Goal: Task Accomplishment & Management: Manage account settings

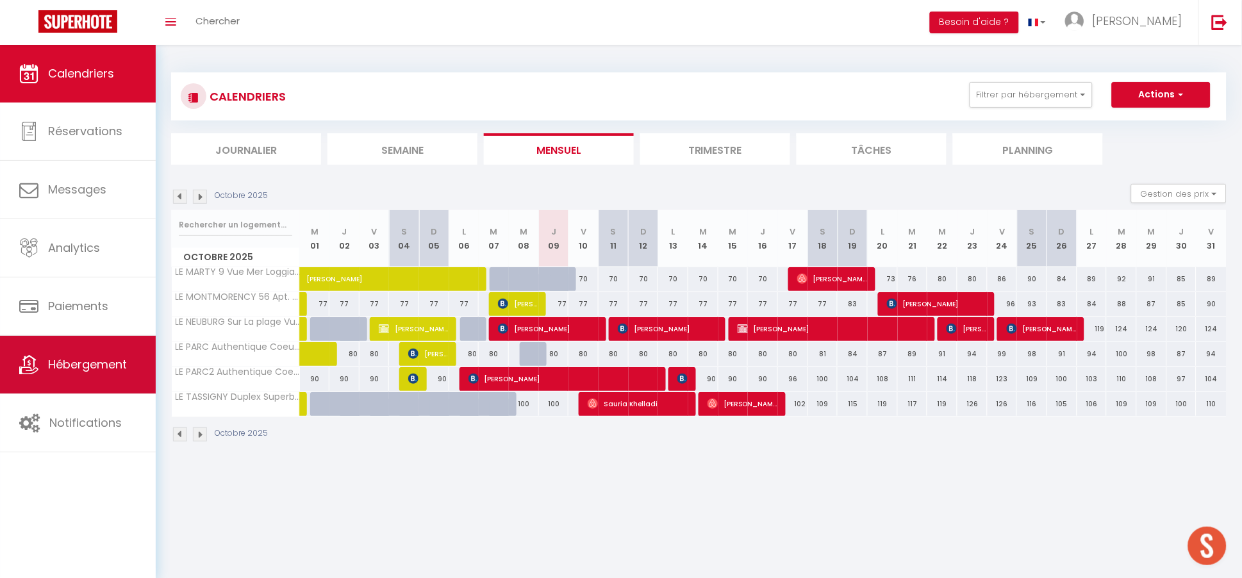
click at [89, 366] on span "Hébergement" at bounding box center [87, 364] width 79 height 16
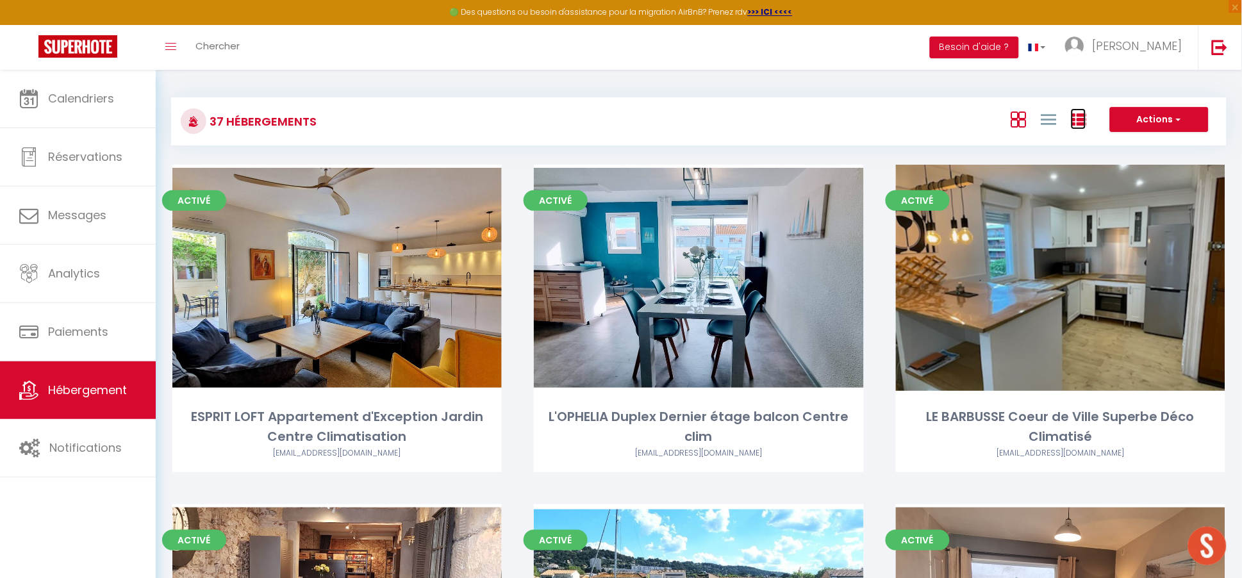
click at [1081, 117] on icon at bounding box center [1078, 119] width 15 height 15
checkbox Climatisation "false"
checkbox clim "false"
checkbox Climatisé "false"
checkbox clim "false"
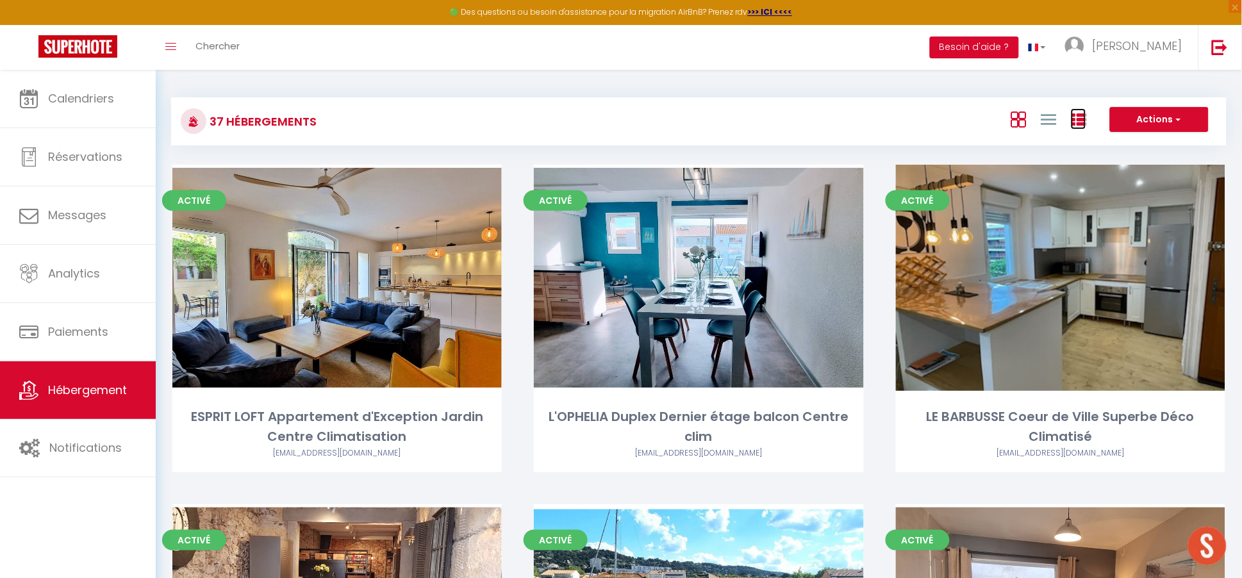
checkbox Courte "false"
checkbox Clim "false"
checkbox Climatisé "false"
checkbox Parking "false"
checkbox parking "false"
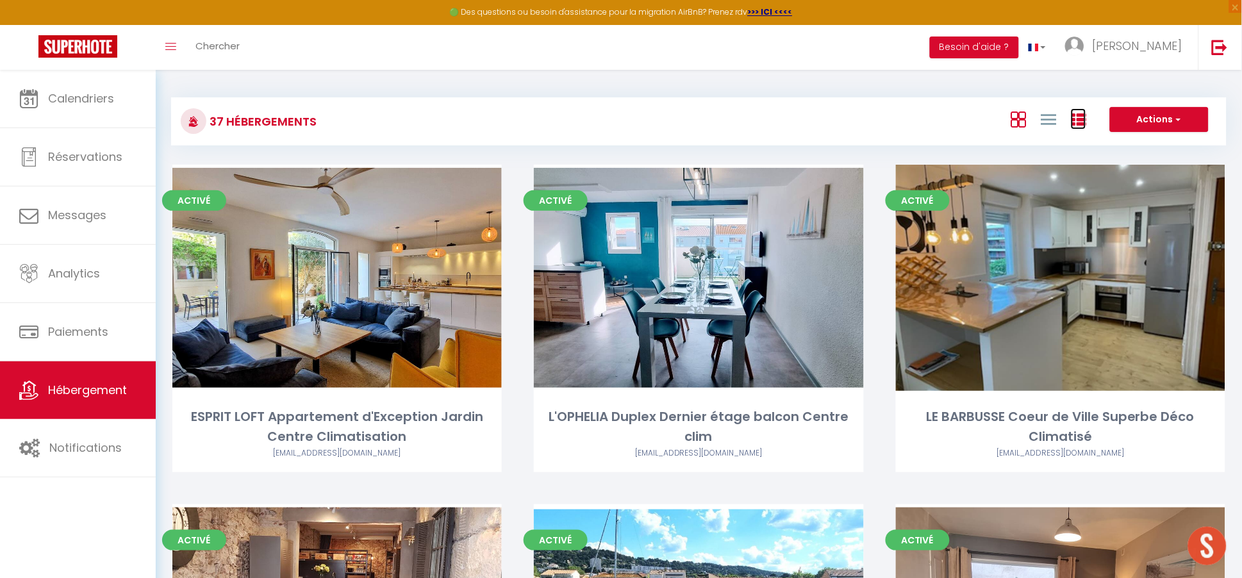
checkbox clim "false"
checkbox Garage "false"
checkbox Privé "false"
checkbox Piscine "false"
checkbox Centre "false"
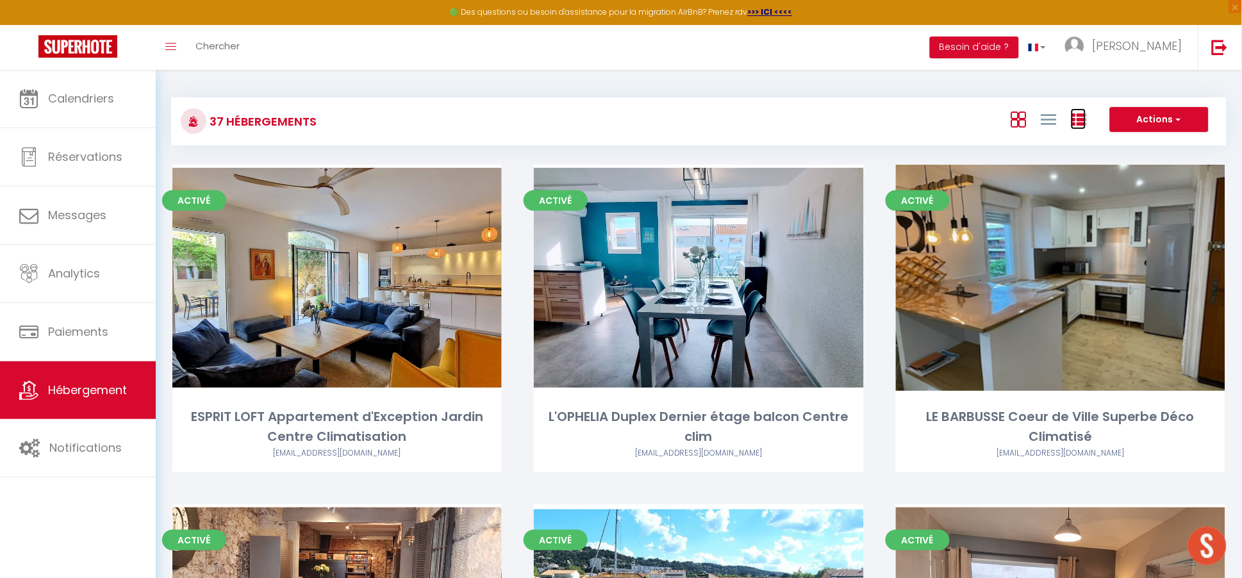
checkbox Historique "false"
checkbox Plage "false"
checkbox Clim "false"
checkbox Centre "false"
checkbox Clim "false"
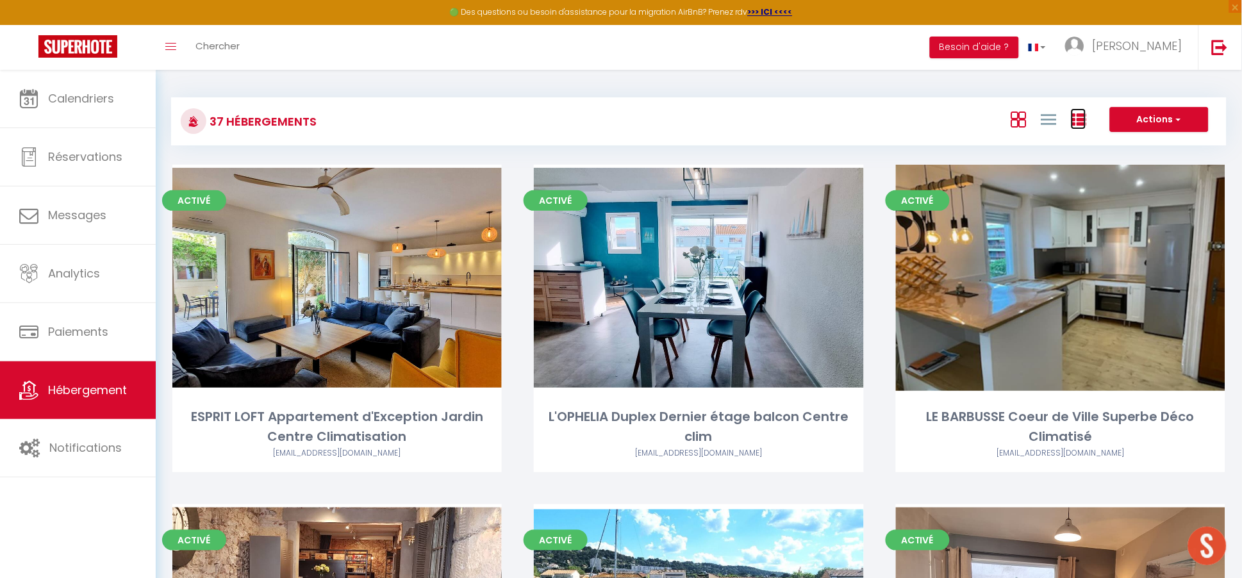
checkbox Historique "false"
checkbox Piscine "false"
checkbox Parking "false"
checkbox Clim "false"
checkbox Centre "false"
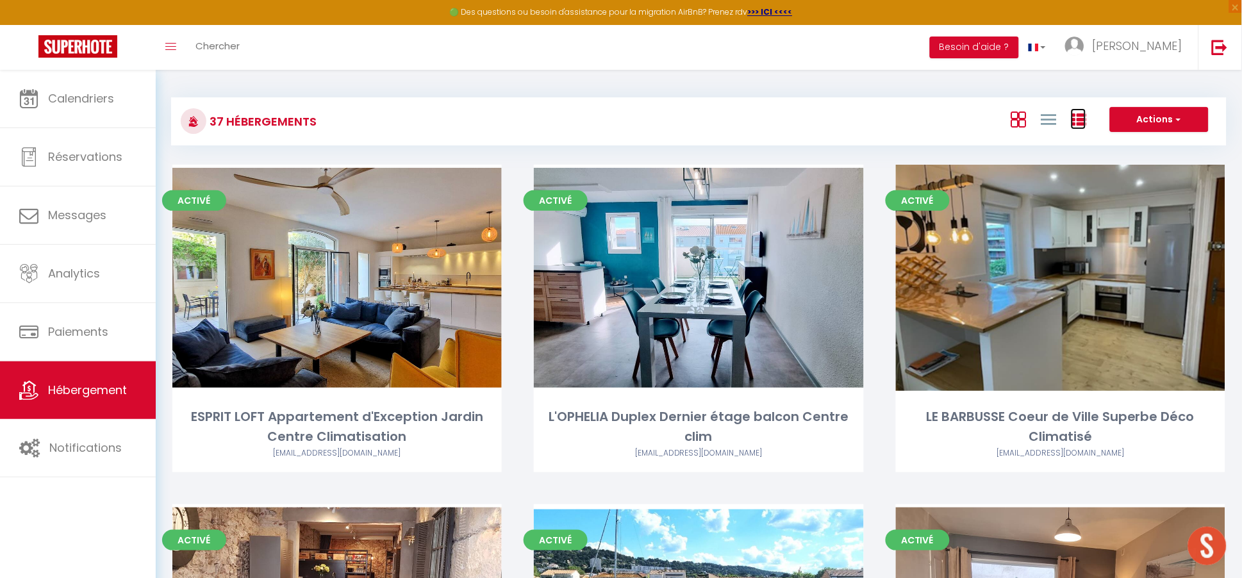
checkbox Clim "false"
checkbox Rénové "false"
checkbox Centre "false"
checkbox Neuf "false"
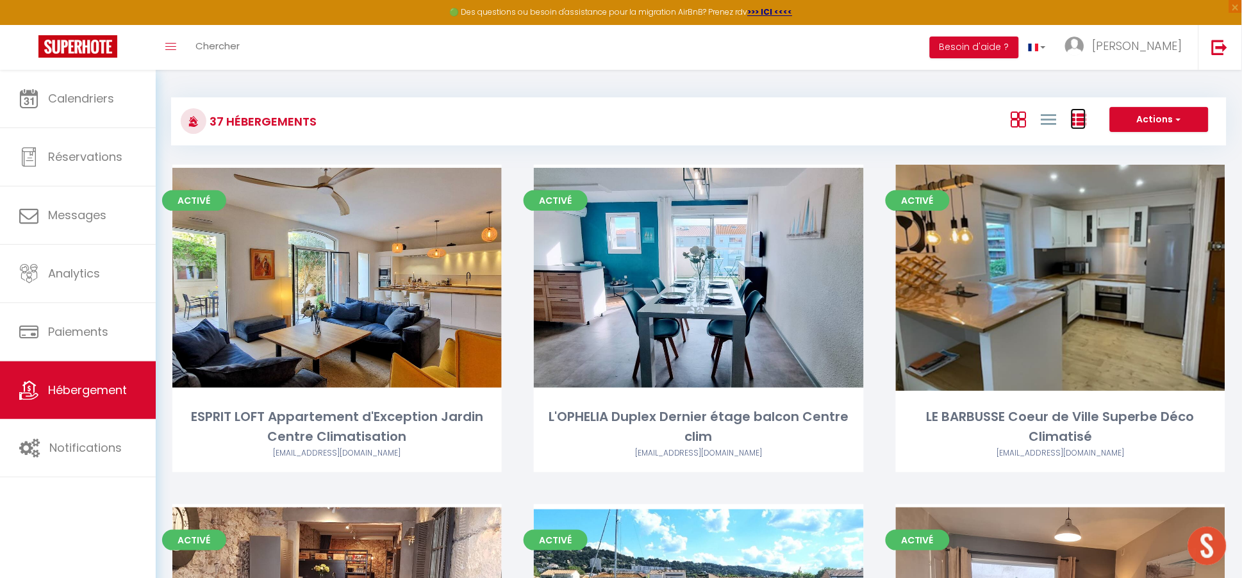
checkbox exceptionnelle "false"
checkbox Climatise "false"
checkbox Climatisé "false"
checkbox Clim "false"
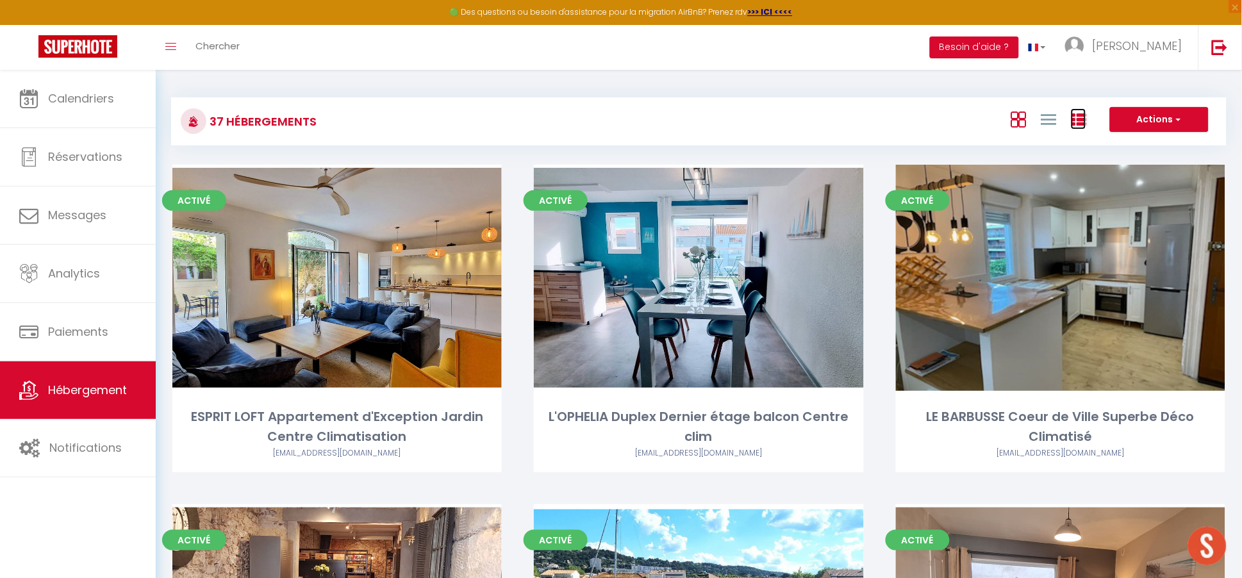
checkbox centre "false"
checkbox clim "false"
checkbox Park "false"
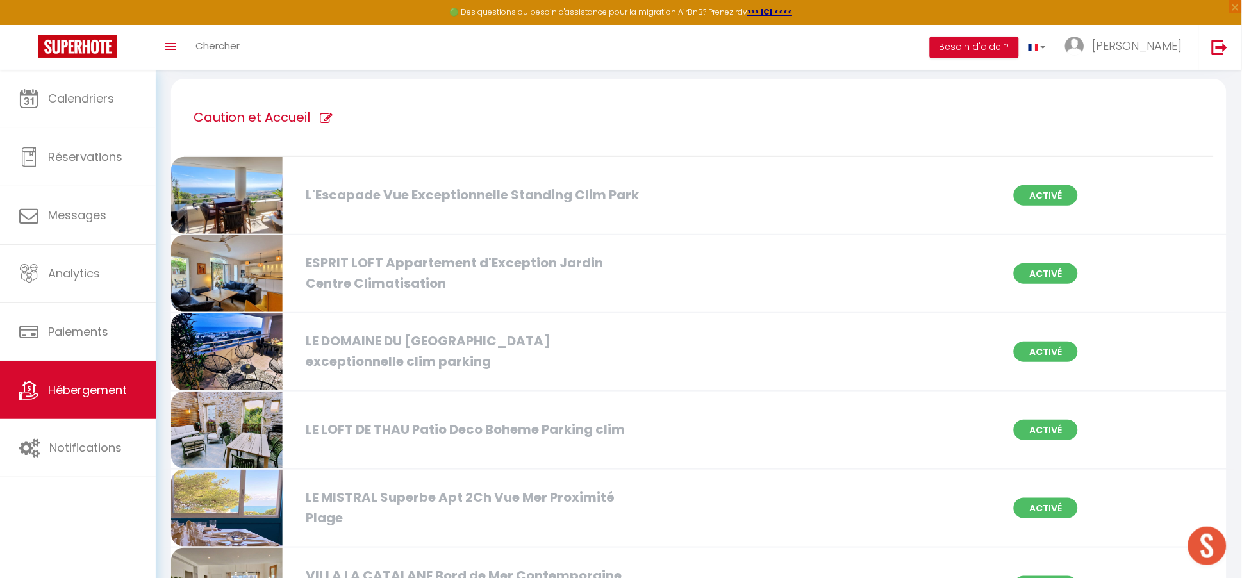
scroll to position [116, 0]
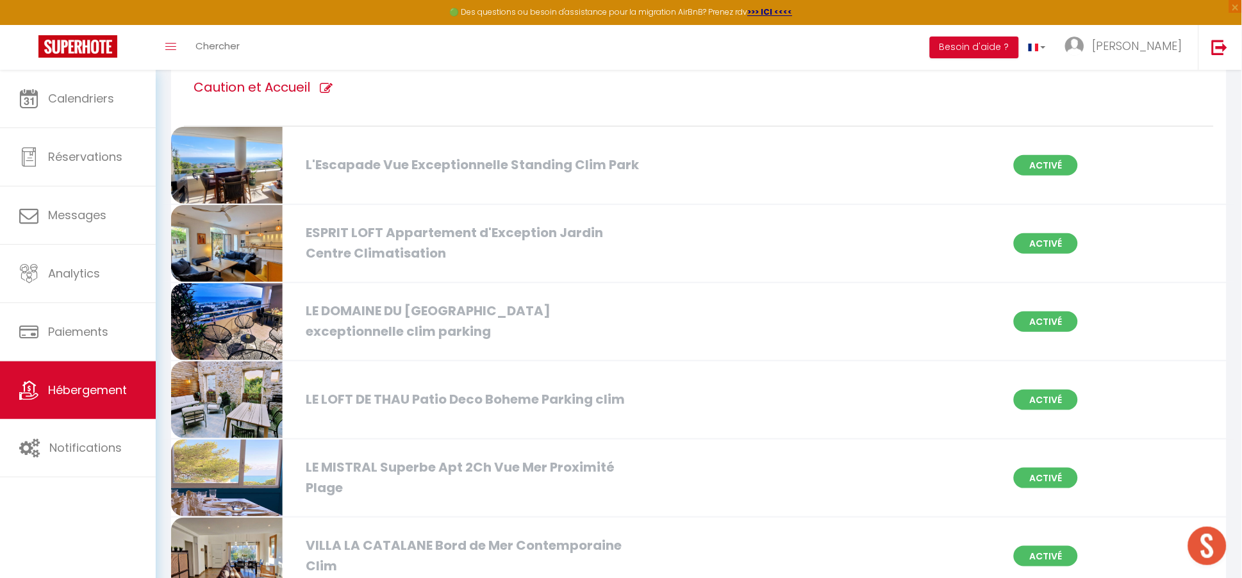
click at [329, 84] on icon at bounding box center [326, 88] width 13 height 13
type input "Caution et Accueil"
checkbox Climatisation "true"
checkbox parking "true"
checkbox clim "true"
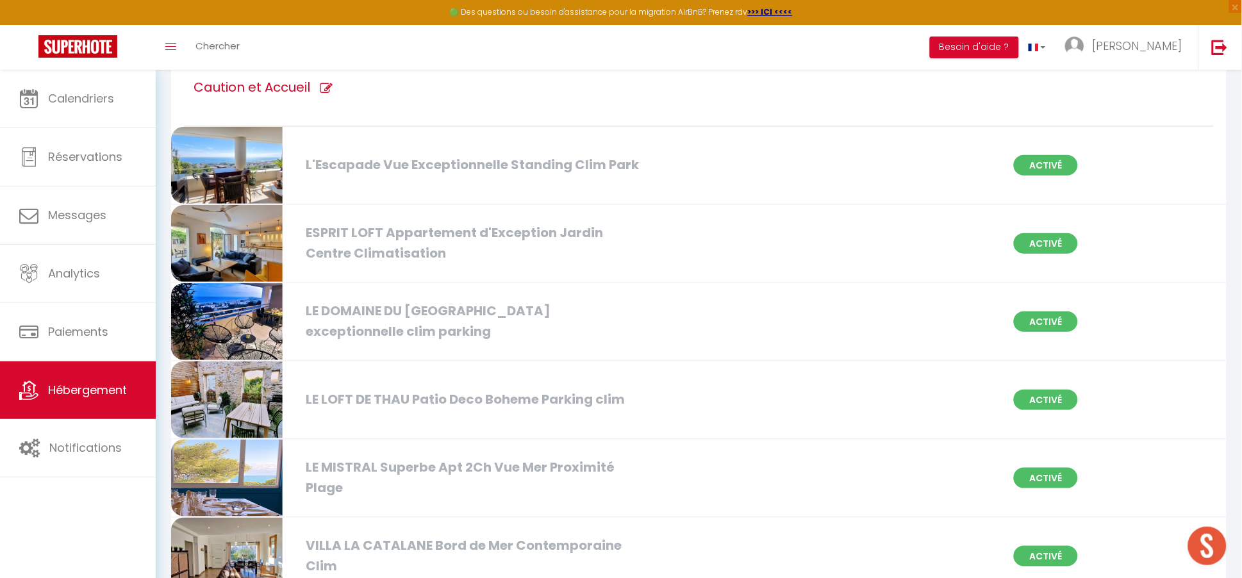
checkbox Plage "true"
checkbox Clim "true"
checkbox centre "true"
checkbox clim "true"
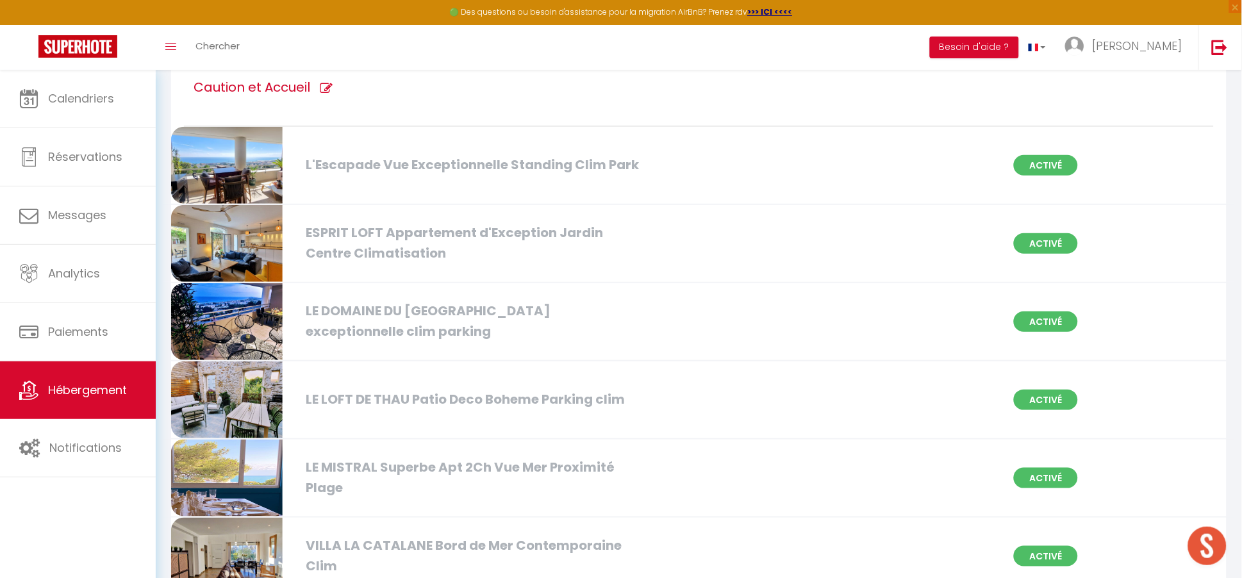
checkbox Park "true"
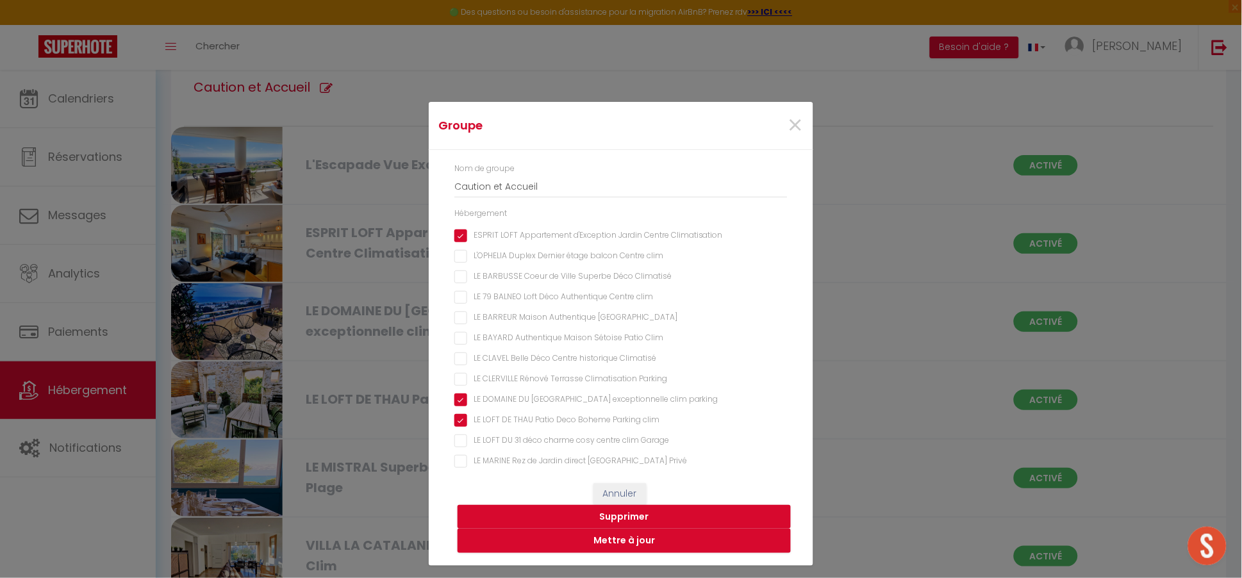
click at [461, 424] on clim "LE LOFT DE THAU Patio Deco Boheme Parking clim" at bounding box center [620, 420] width 333 height 13
checkbox clim "false"
click at [629, 542] on button "Mettre à jour" at bounding box center [623, 541] width 333 height 24
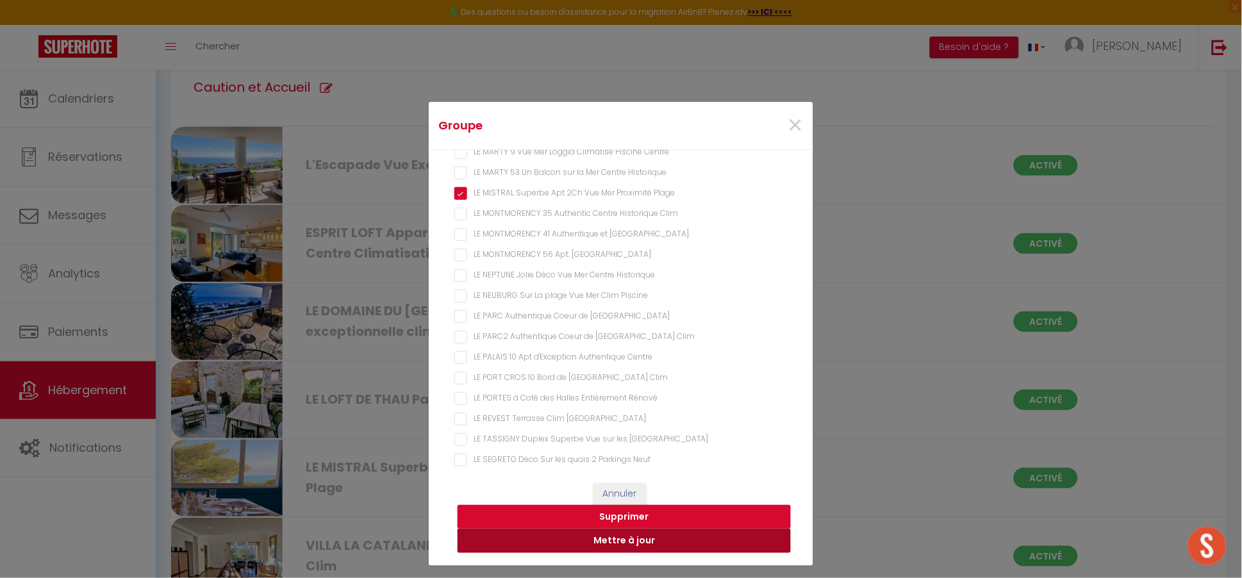
checkbox Climatisation "true"
checkbox clim "false"
checkbox Climatisé "false"
checkbox clim "false"
checkbox Courte "false"
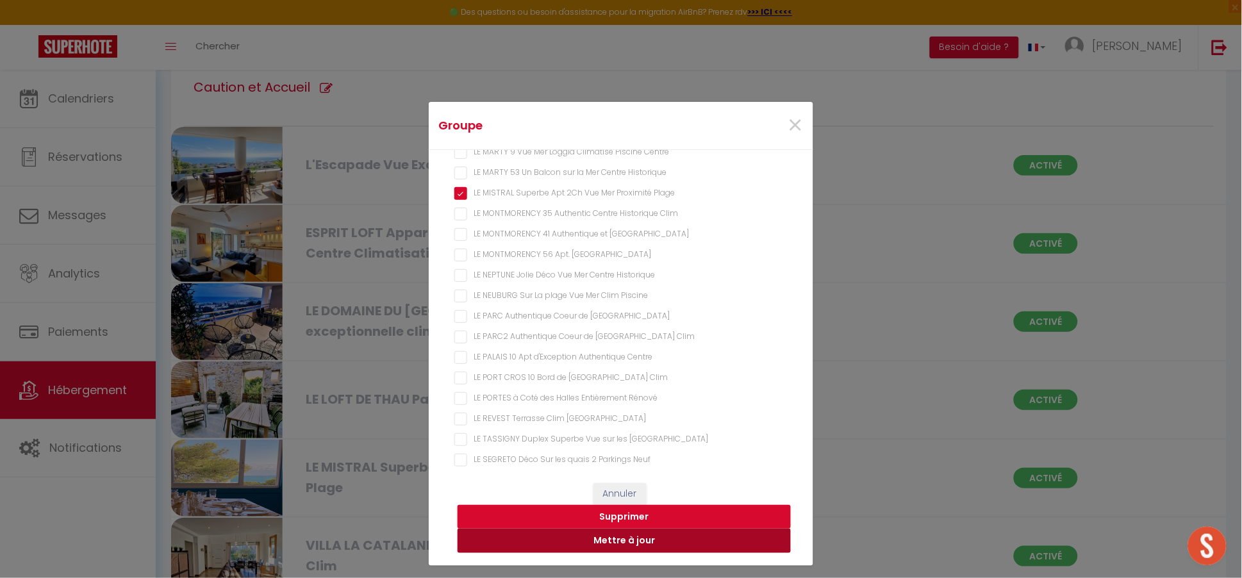
checkbox Clim "false"
checkbox Climatisé "false"
checkbox Parking "false"
checkbox parking "true"
checkbox clim "false"
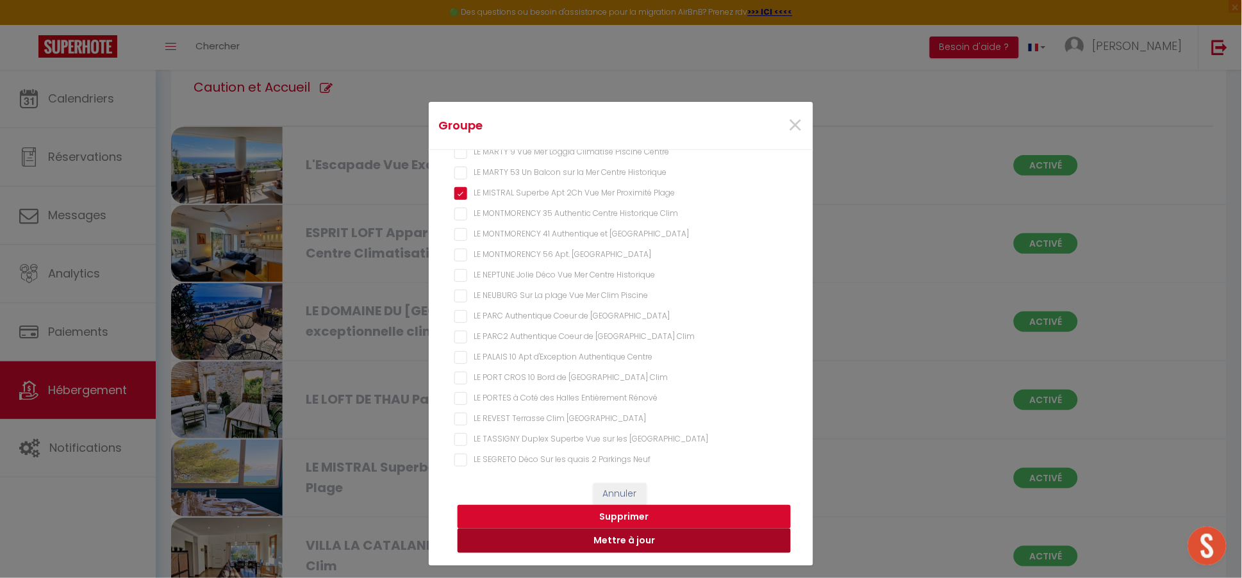
checkbox Garage "false"
checkbox Privé "false"
checkbox Piscine "false"
checkbox Centre "false"
checkbox Historique "false"
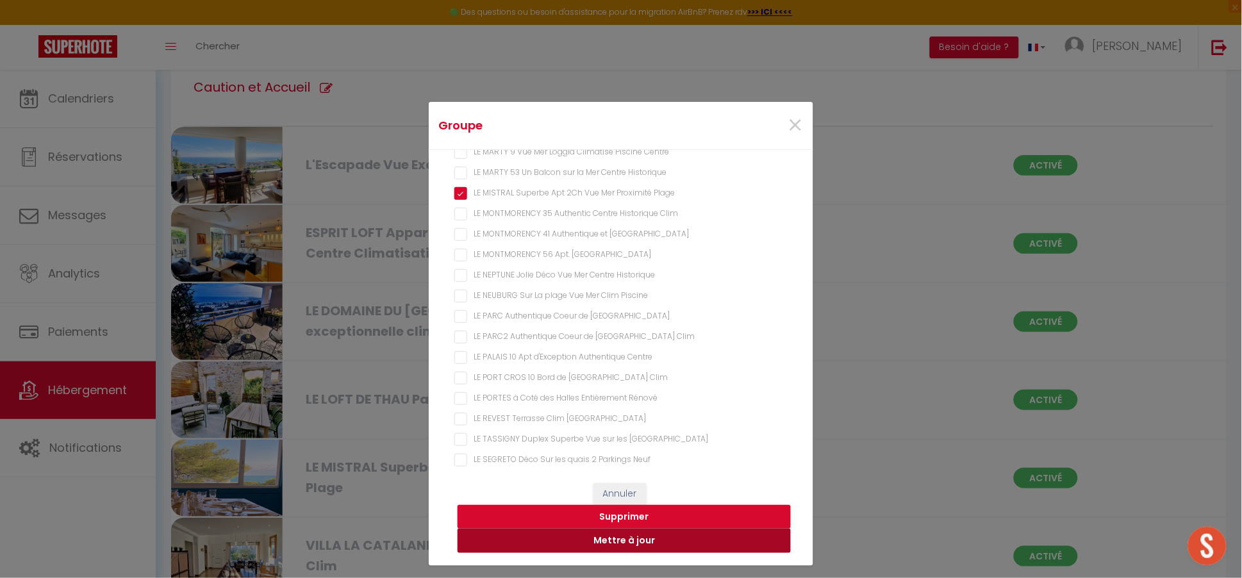
checkbox Plage "true"
checkbox Clim "false"
checkbox Centre "false"
checkbox Clim "false"
checkbox Historique "false"
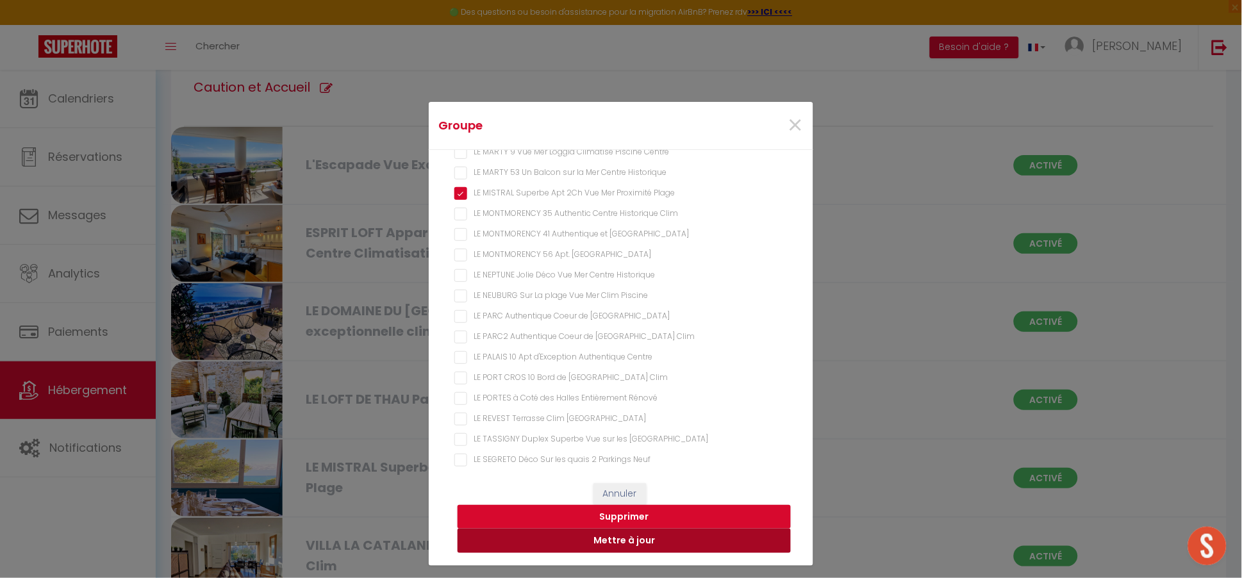
checkbox Piscine "false"
checkbox Parking "false"
checkbox Clim "false"
checkbox Centre "false"
checkbox Clim "false"
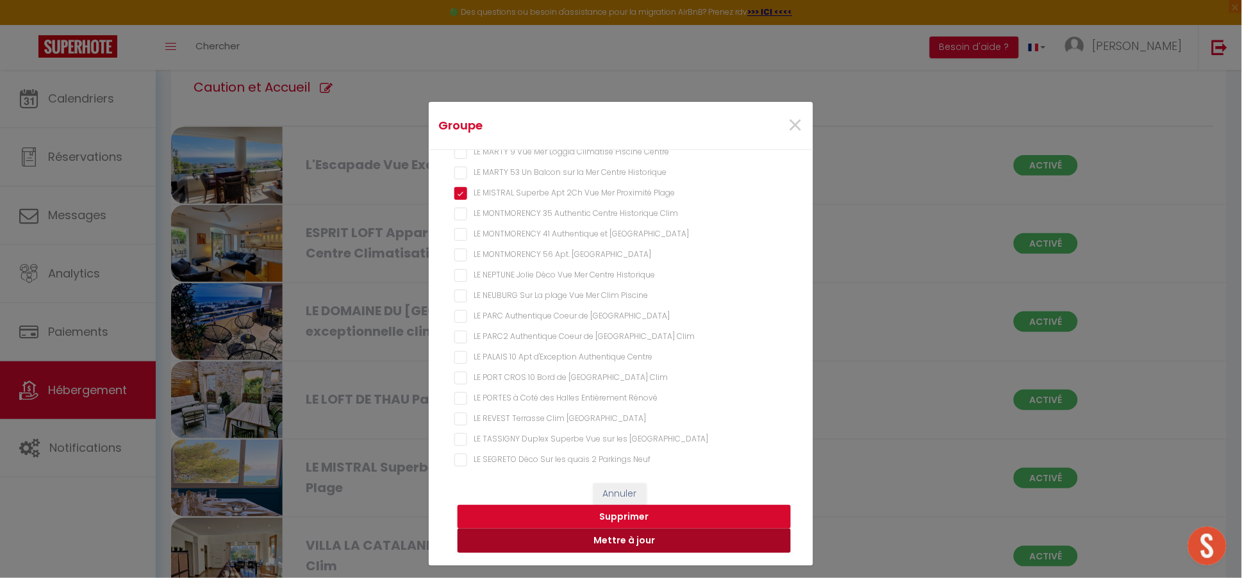
checkbox Rénové "false"
checkbox Centre "false"
checkbox Neuf "false"
checkbox exceptionnelle "false"
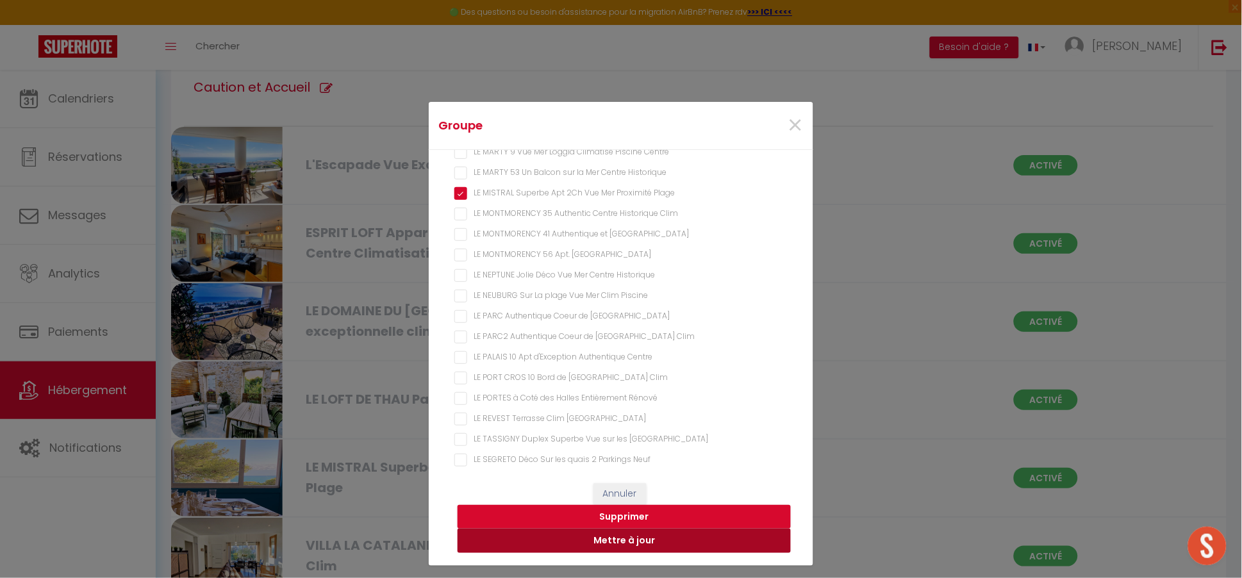
checkbox Climatise "false"
checkbox Climatisé "false"
checkbox Clim "true"
checkbox centre "true"
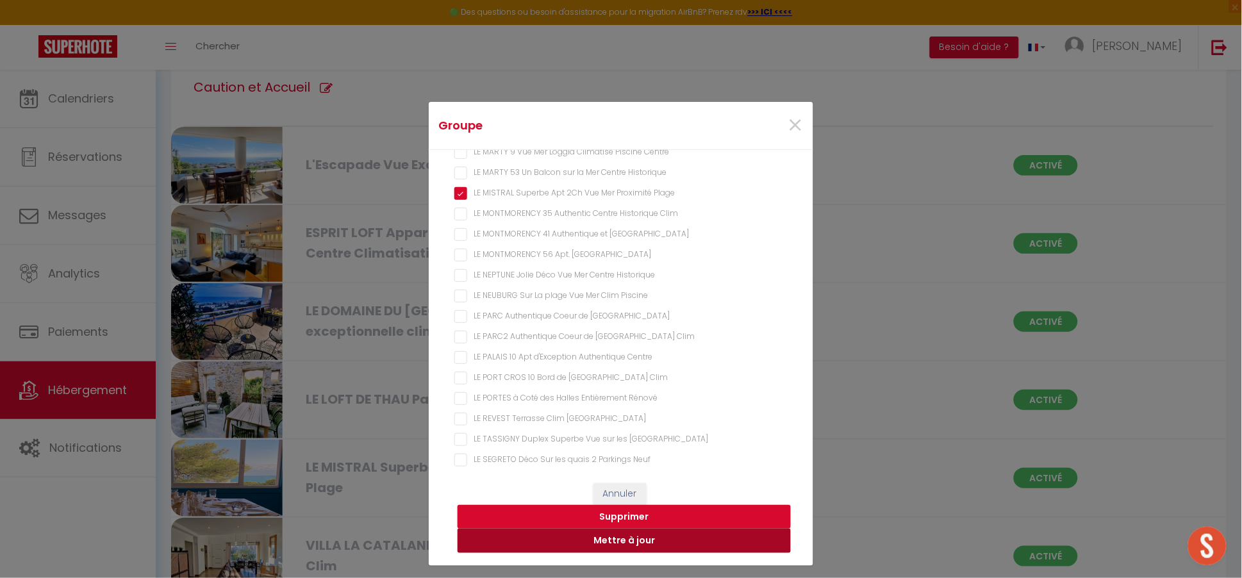
checkbox clim "true"
checkbox Park "true"
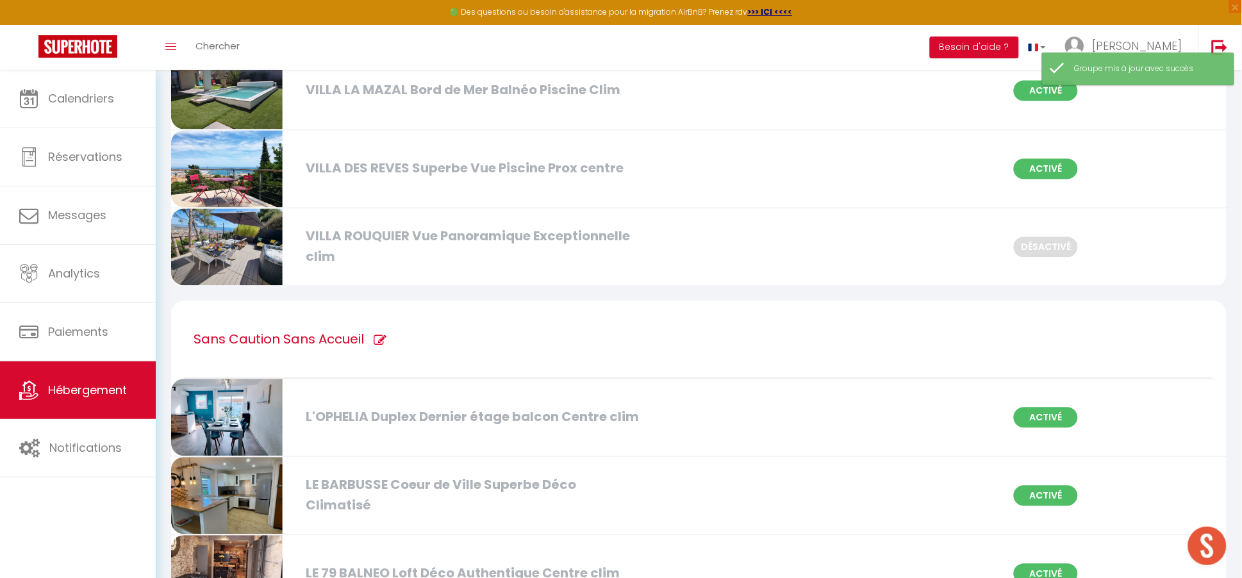
scroll to position [638, 0]
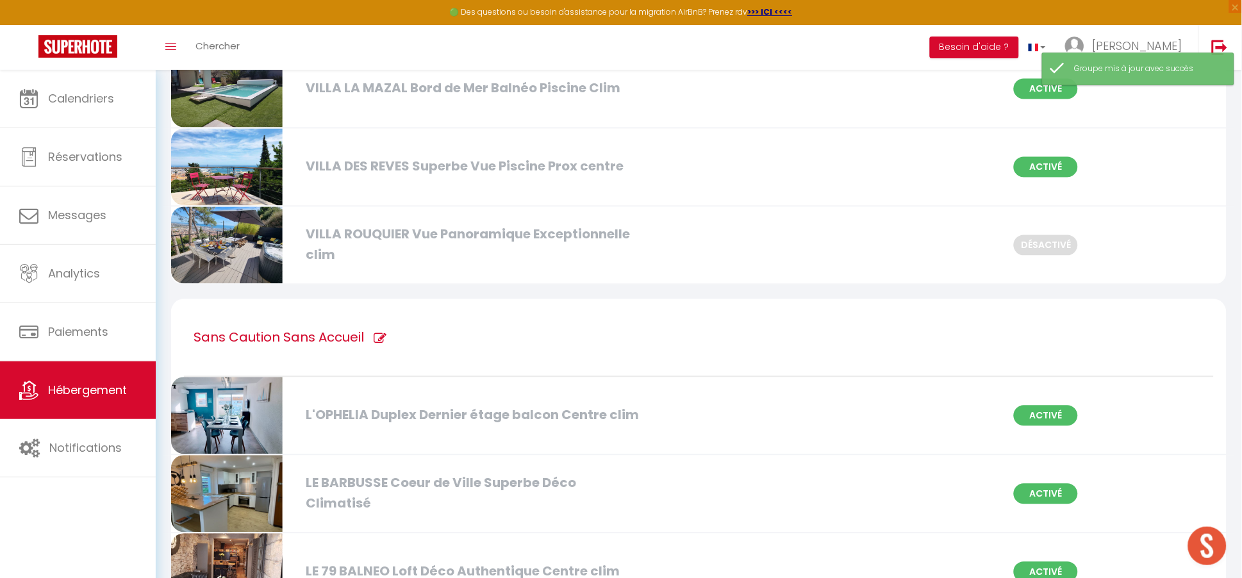
click at [377, 333] on icon at bounding box center [380, 339] width 13 height 13
type input "Sans Caution Sans Accueil"
checkbox Climatisation "false"
checkbox clim "true"
checkbox Climatisé "true"
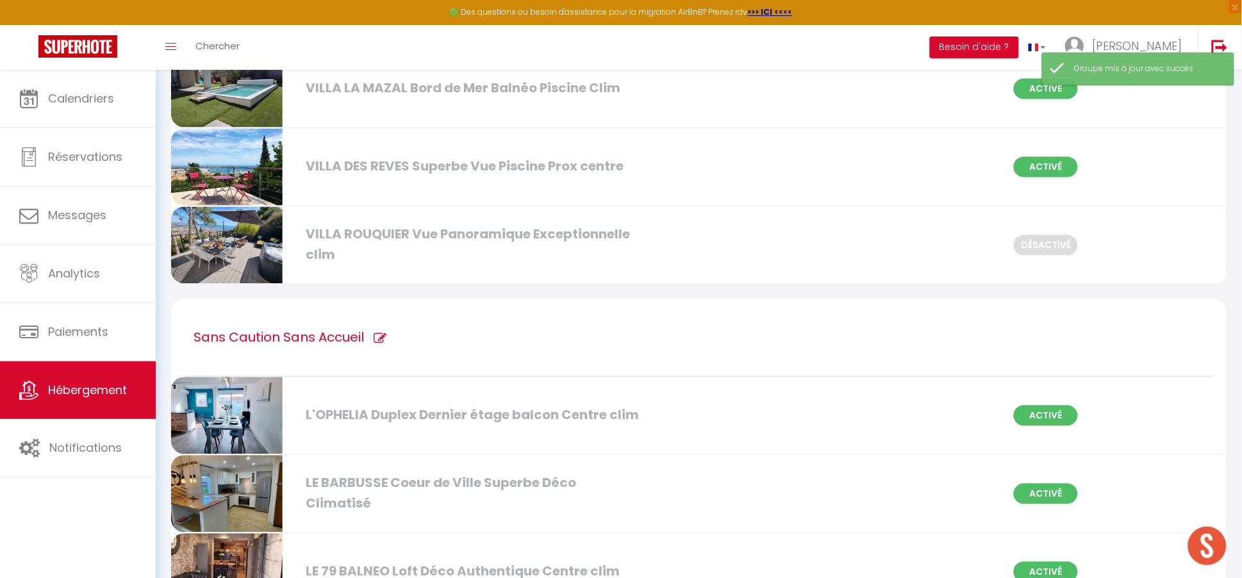
checkbox clim "true"
checkbox Courte "true"
checkbox Clim "true"
checkbox Climatisé "true"
checkbox Parking "true"
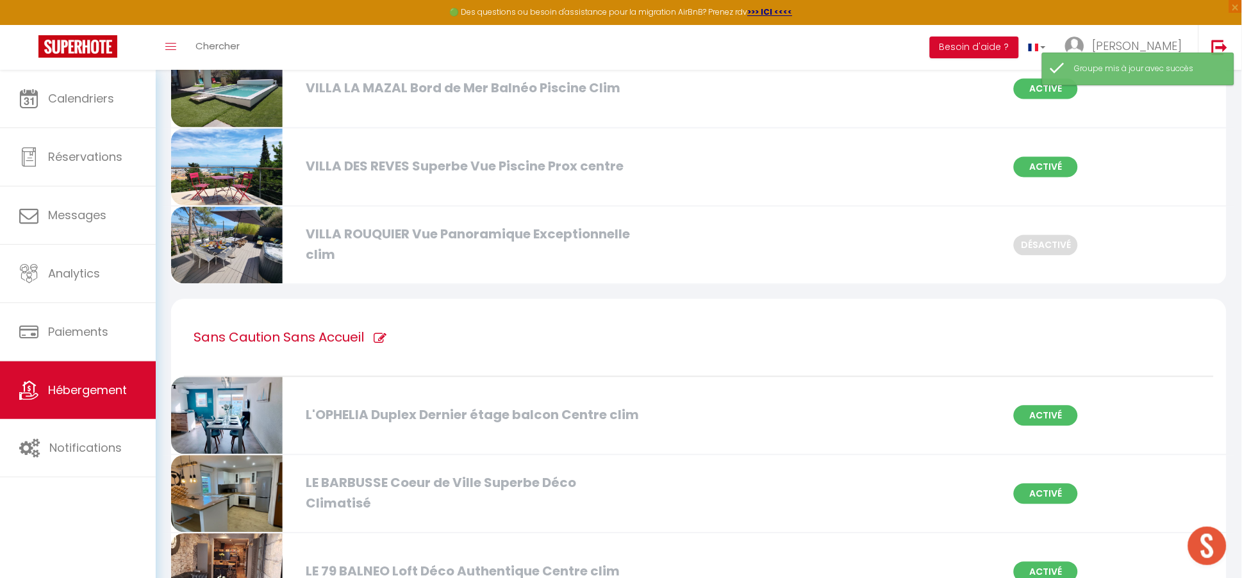
checkbox parking "false"
checkbox Garage "true"
checkbox Privé "true"
checkbox Piscine "true"
checkbox Centre "true"
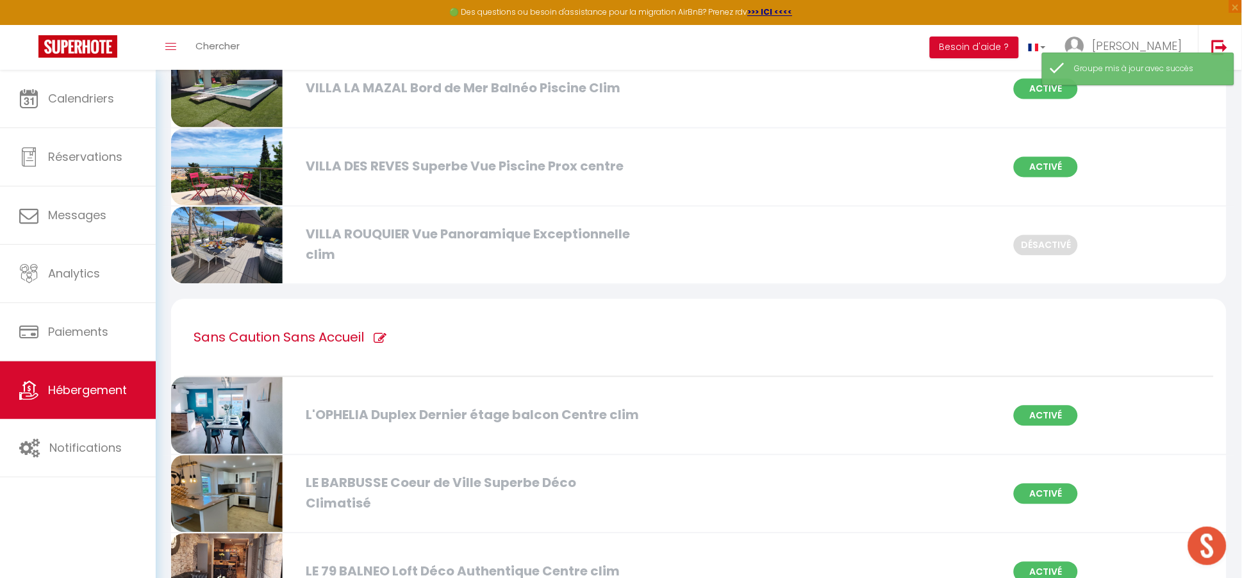
checkbox Historique "true"
checkbox Plage "false"
checkbox Clim "true"
checkbox Centre "true"
checkbox Clim "true"
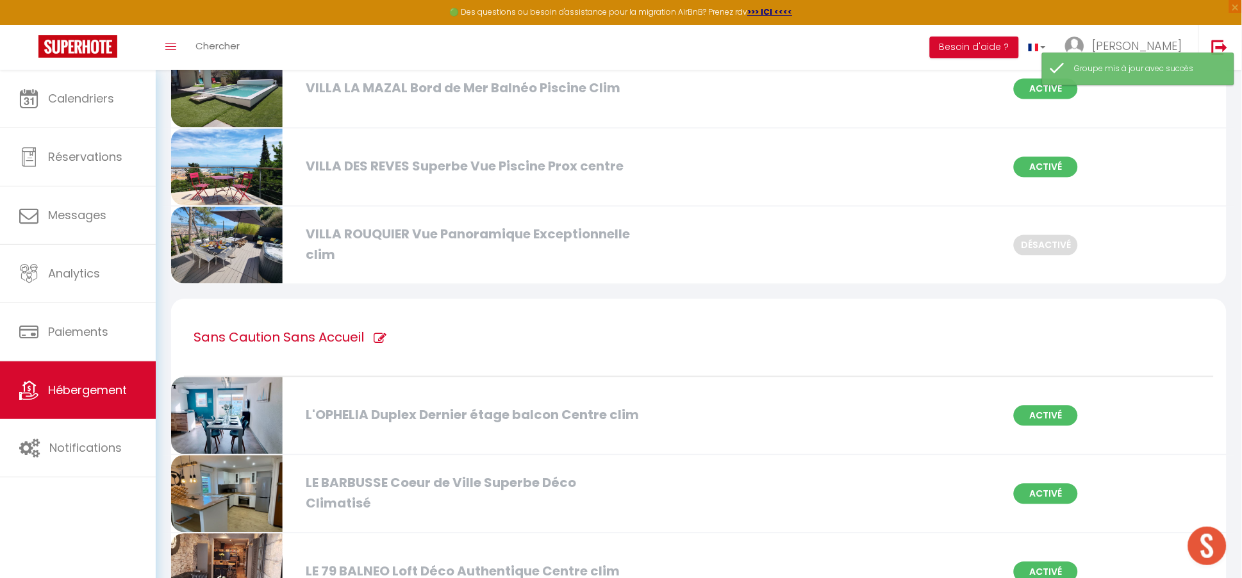
checkbox Historique "true"
checkbox Piscine "true"
checkbox Parking "true"
checkbox Clim "true"
checkbox Centre "true"
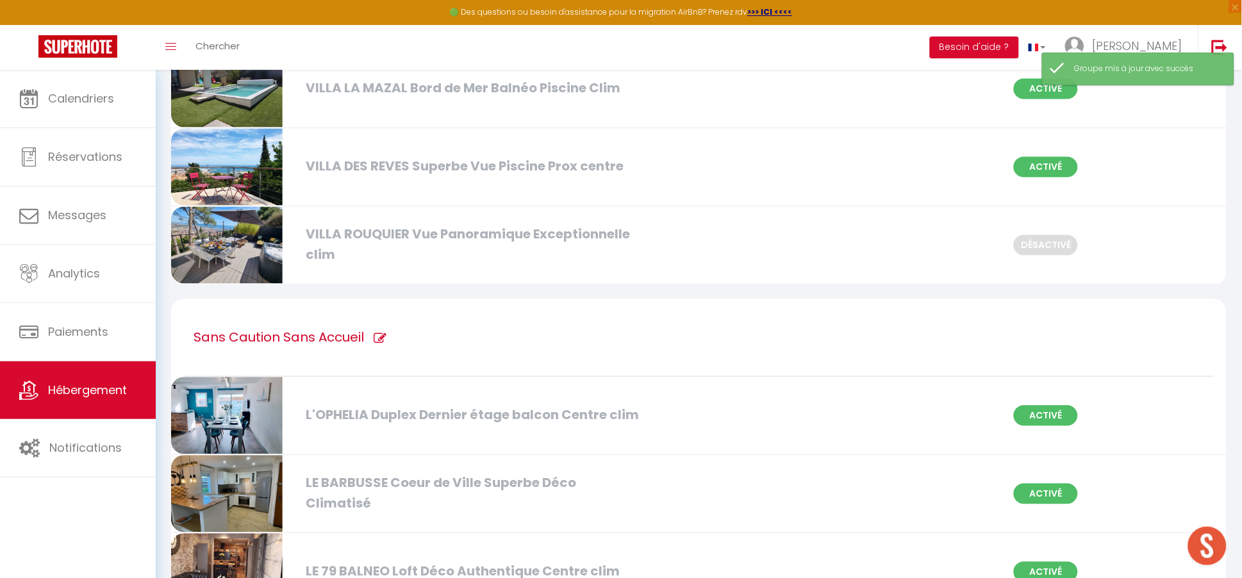
checkbox Clim "true"
checkbox Rénové "true"
checkbox Centre "true"
checkbox Neuf "true"
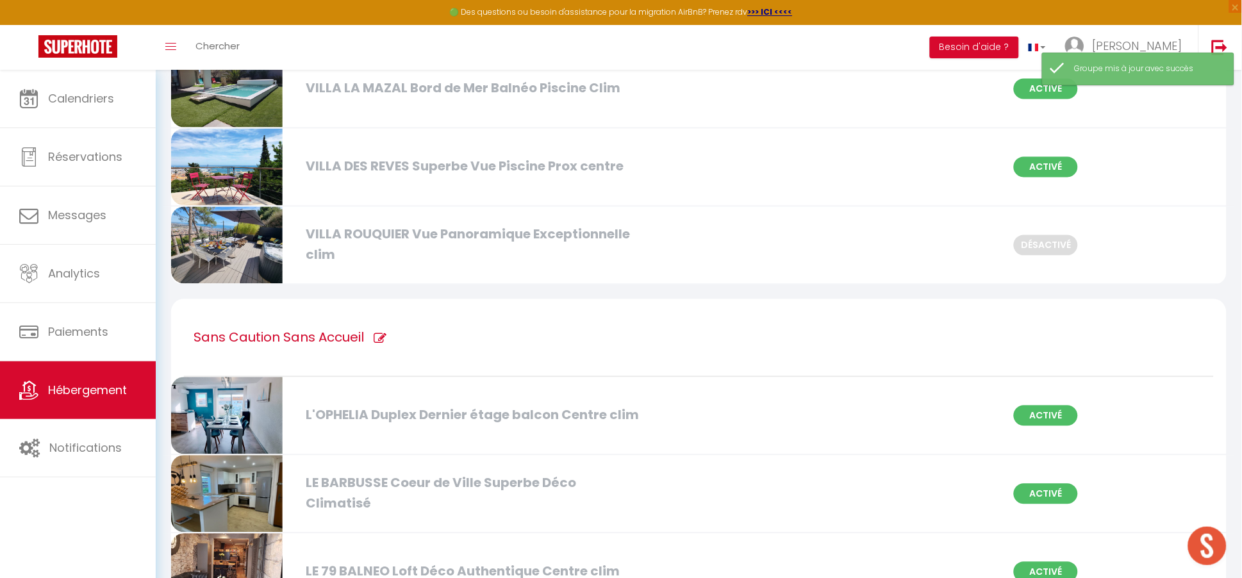
checkbox exceptionnelle "true"
checkbox Climatise "true"
checkbox Climatisé "true"
checkbox Clim "false"
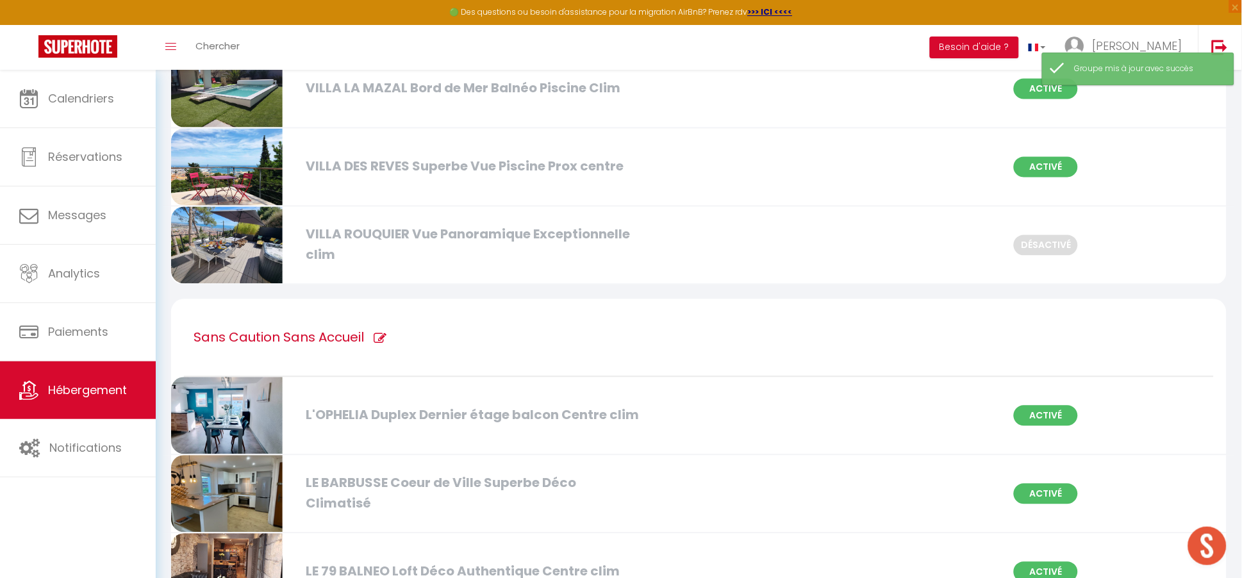
checkbox centre "false"
checkbox clim "false"
checkbox Park "false"
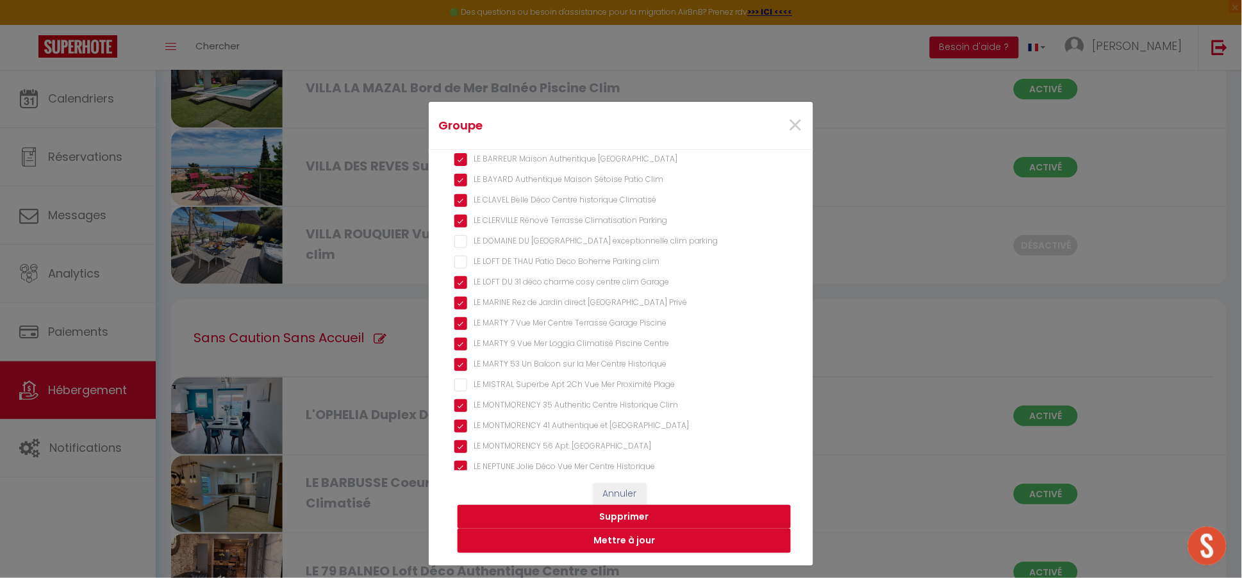
scroll to position [116, 0]
click at [462, 303] on clim "LE LOFT DE THAU Patio Deco Boheme Parking clim" at bounding box center [620, 304] width 333 height 13
checkbox clim "true"
click at [603, 542] on button "Mettre à jour" at bounding box center [623, 541] width 333 height 24
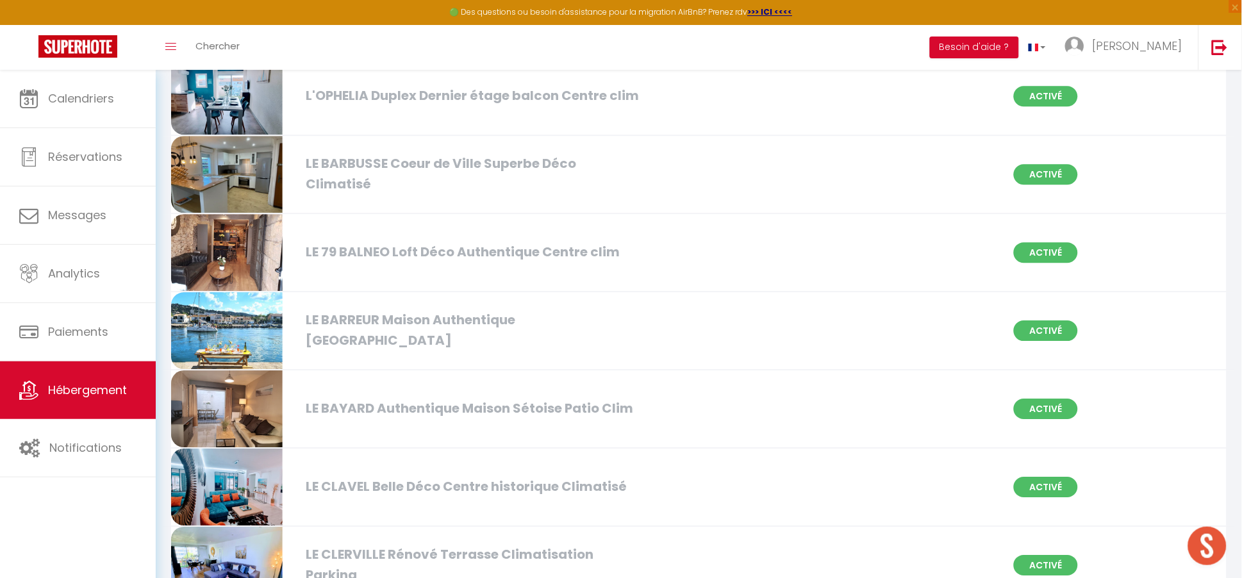
scroll to position [989, 0]
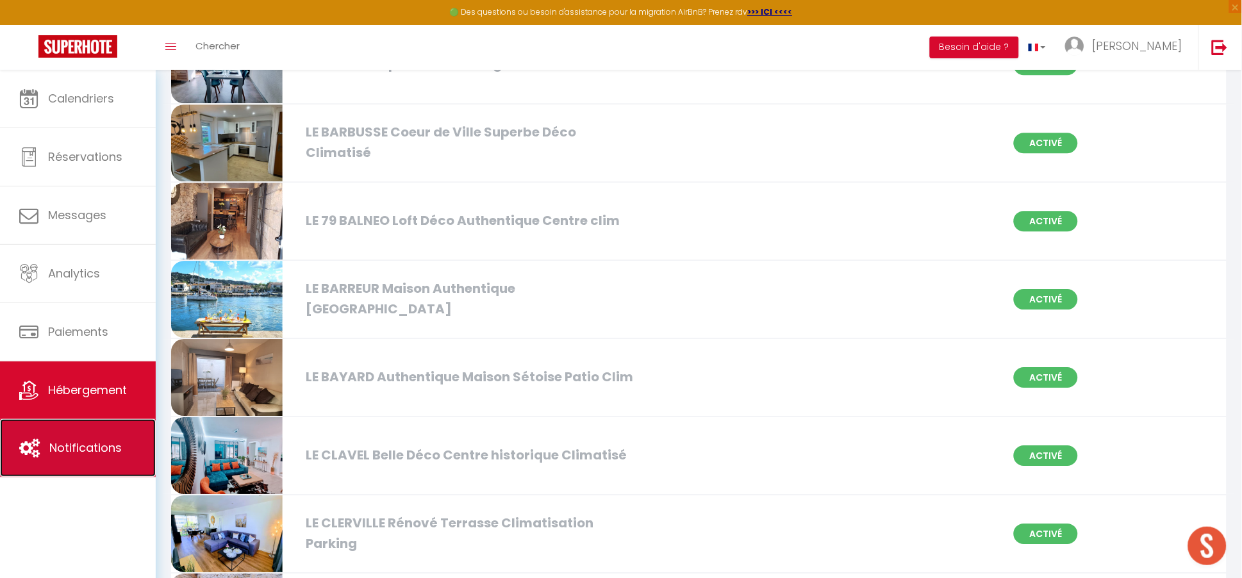
click at [85, 454] on span "Notifications" at bounding box center [85, 448] width 72 height 16
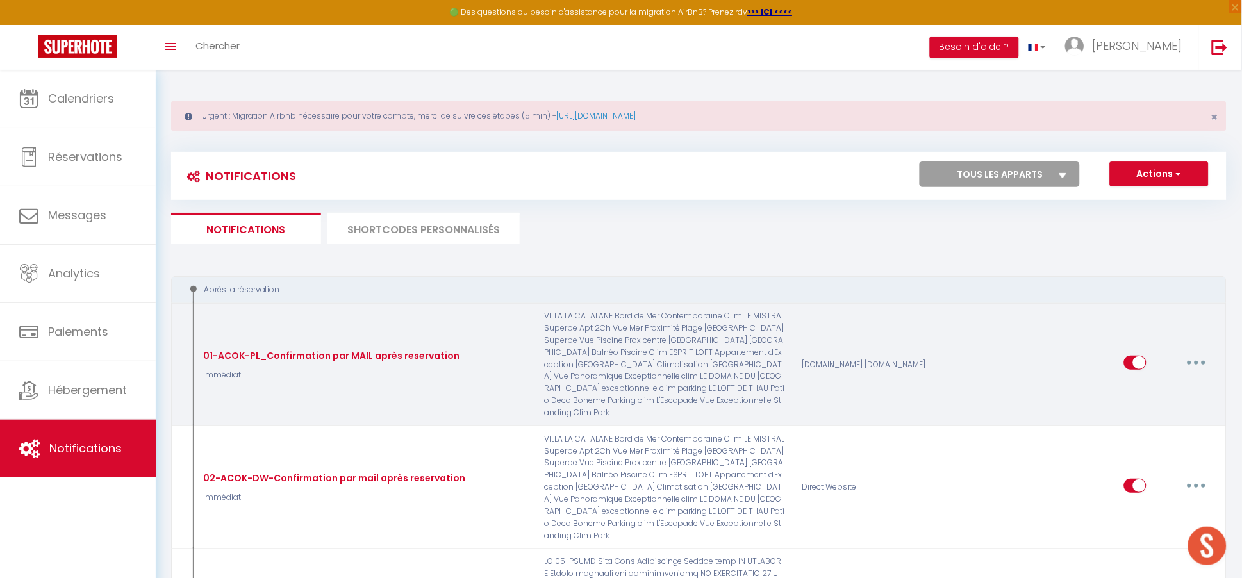
click at [1198, 361] on icon "button" at bounding box center [1196, 363] width 4 height 4
click at [1164, 383] on link "Editer" at bounding box center [1163, 392] width 95 height 22
type input "01-ACOK-PL_Confirmation par MAIL après reservation"
select select "Immédiat"
select select
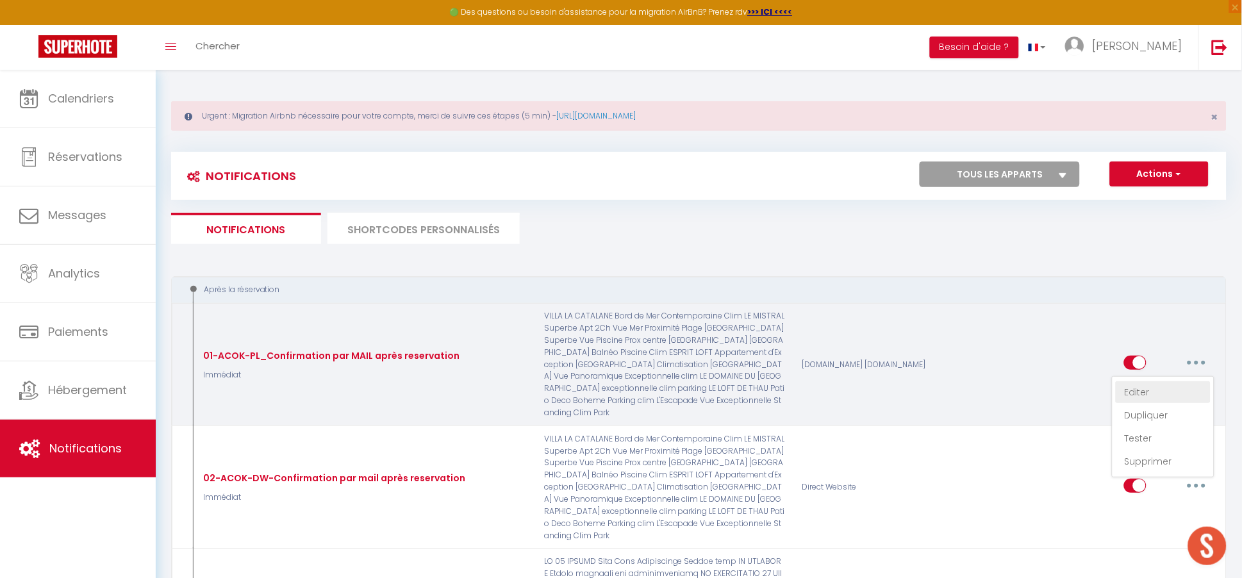
checkbox input "true"
checkbox input "false"
radio input "true"
type input "IMPORTANT : Confirmation de votre réservation - [RENTAL:CITY]"
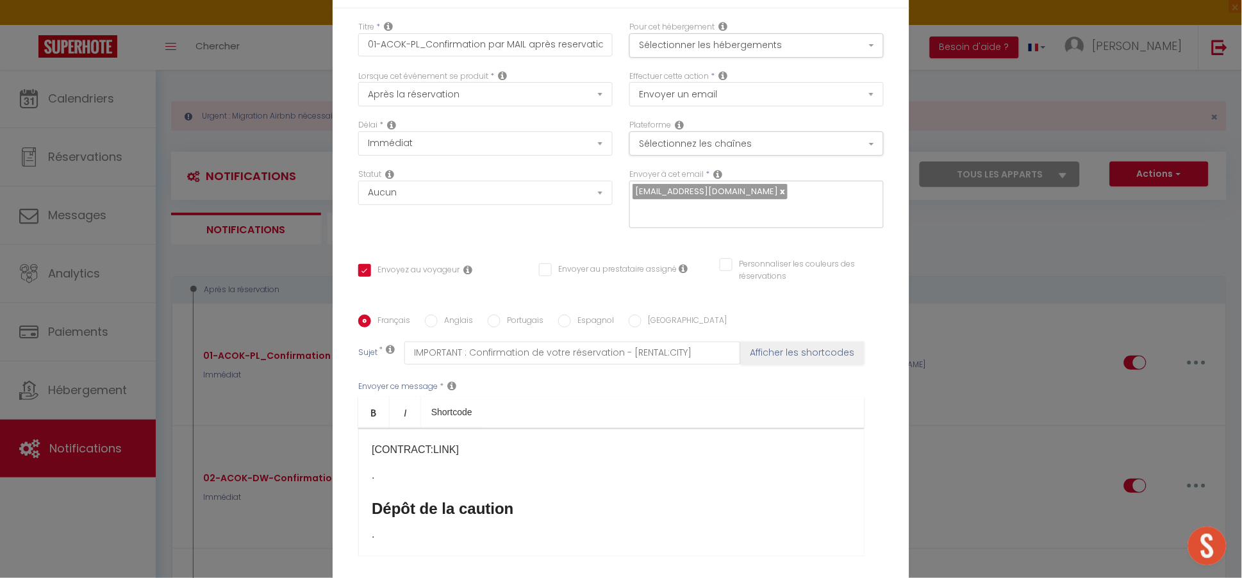
scroll to position [583, 0]
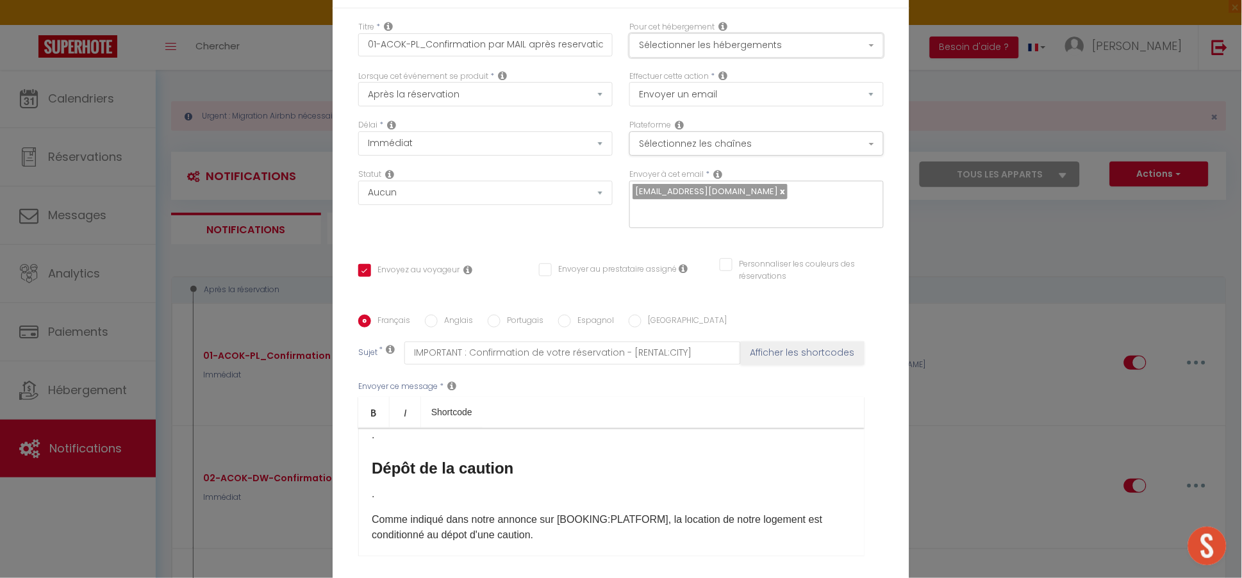
click at [863, 52] on button "Sélectionner les hébergements" at bounding box center [756, 45] width 254 height 24
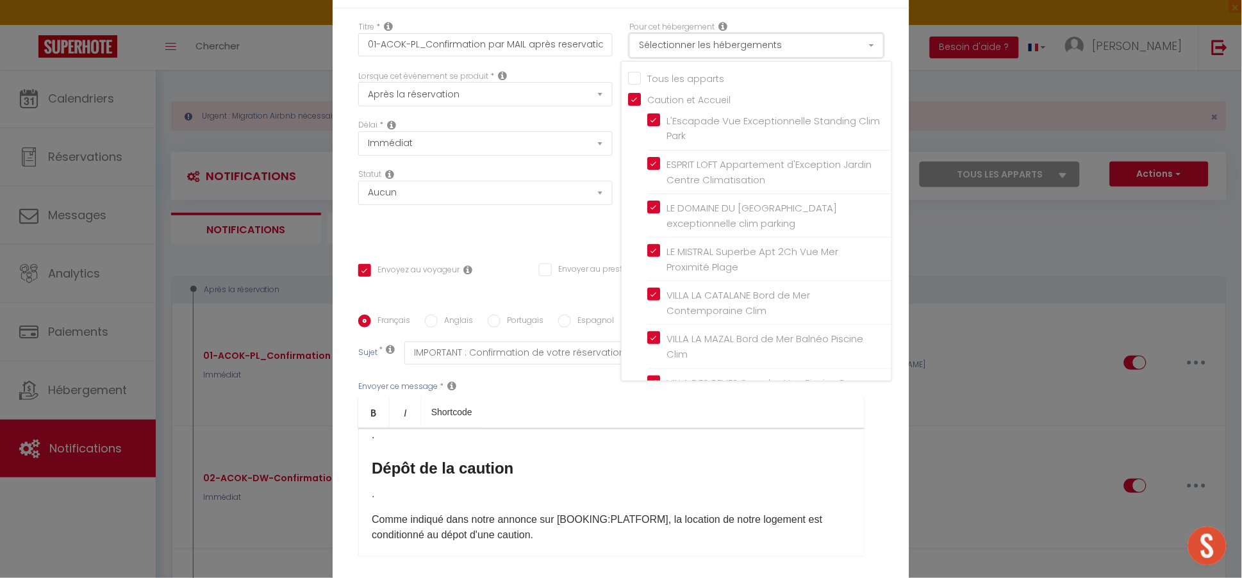
click at [863, 52] on button "Sélectionner les hébergements" at bounding box center [756, 45] width 254 height 24
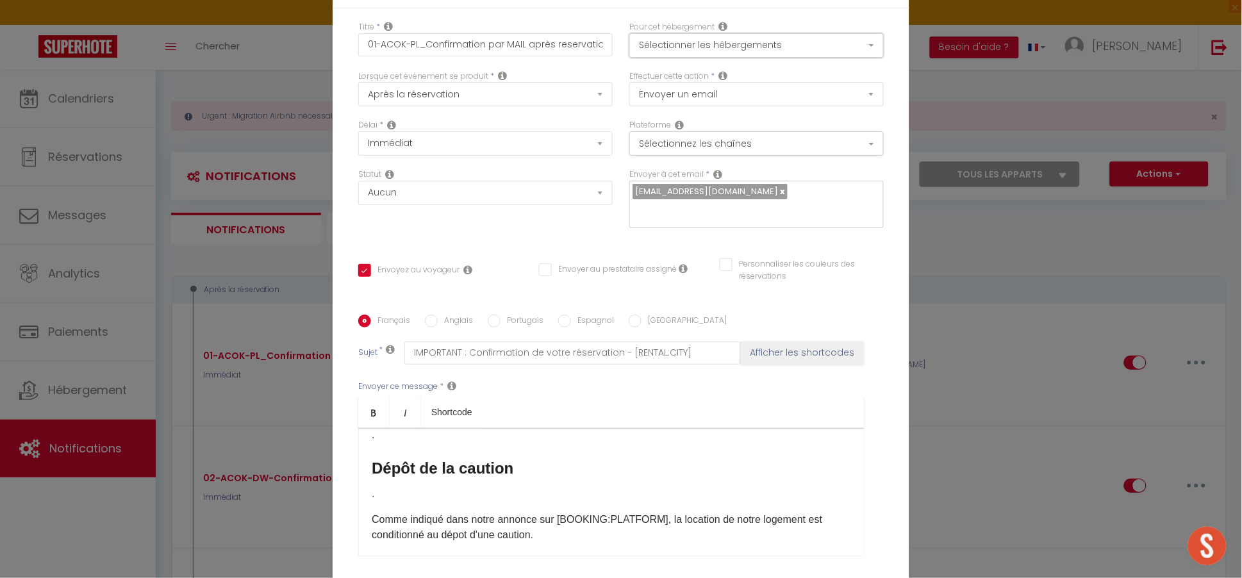
scroll to position [114, 0]
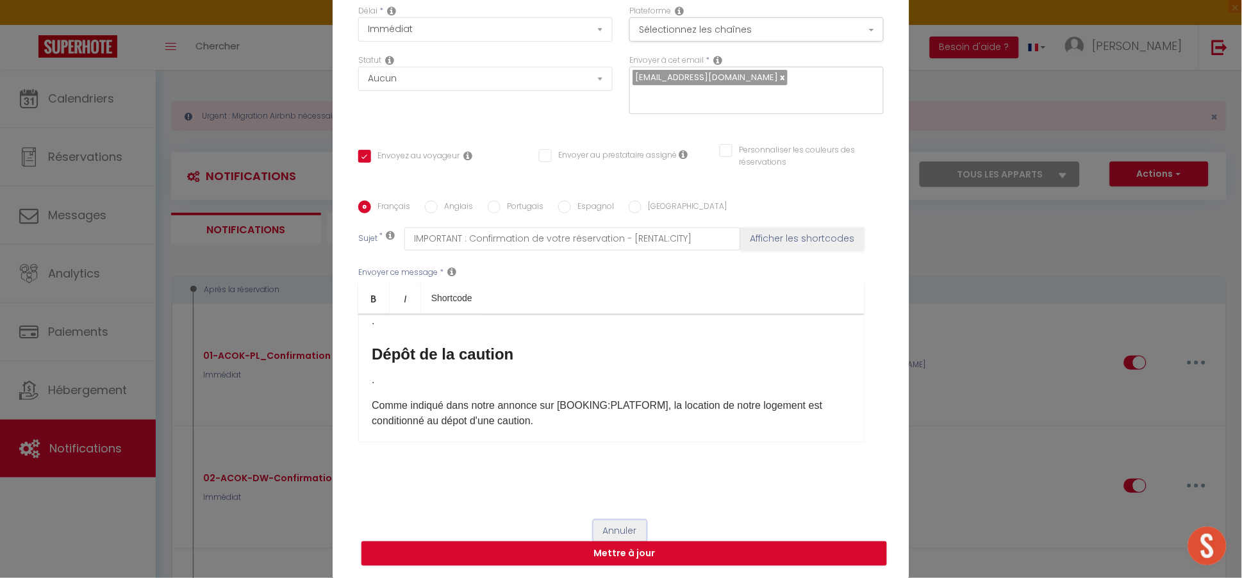
click at [618, 527] on button "Annuler" at bounding box center [619, 531] width 53 height 22
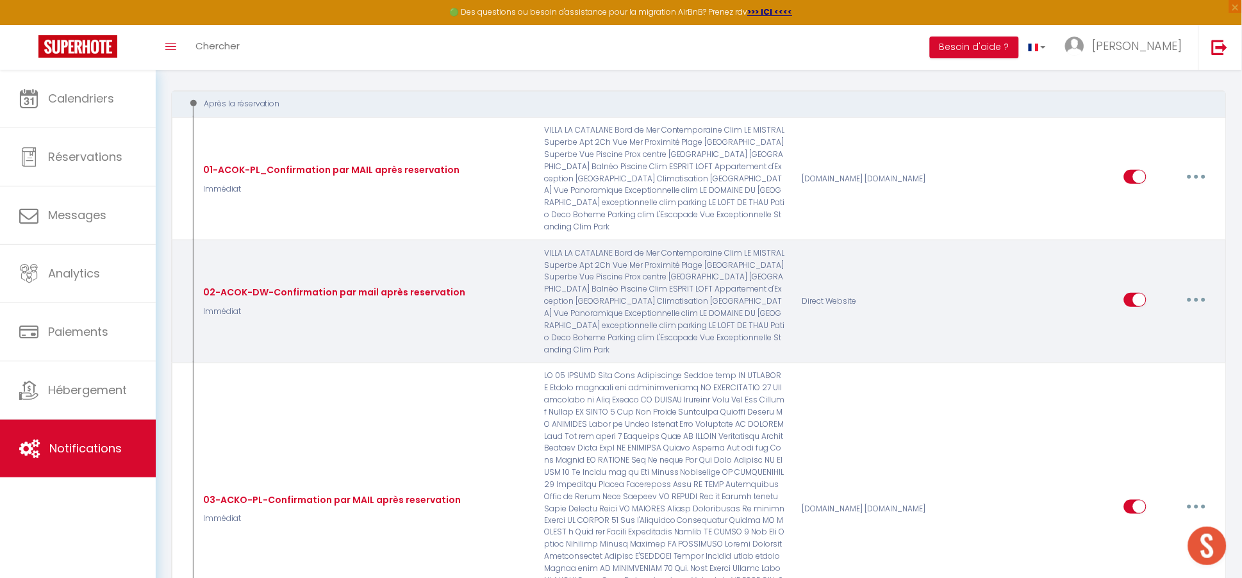
scroll to position [233, 0]
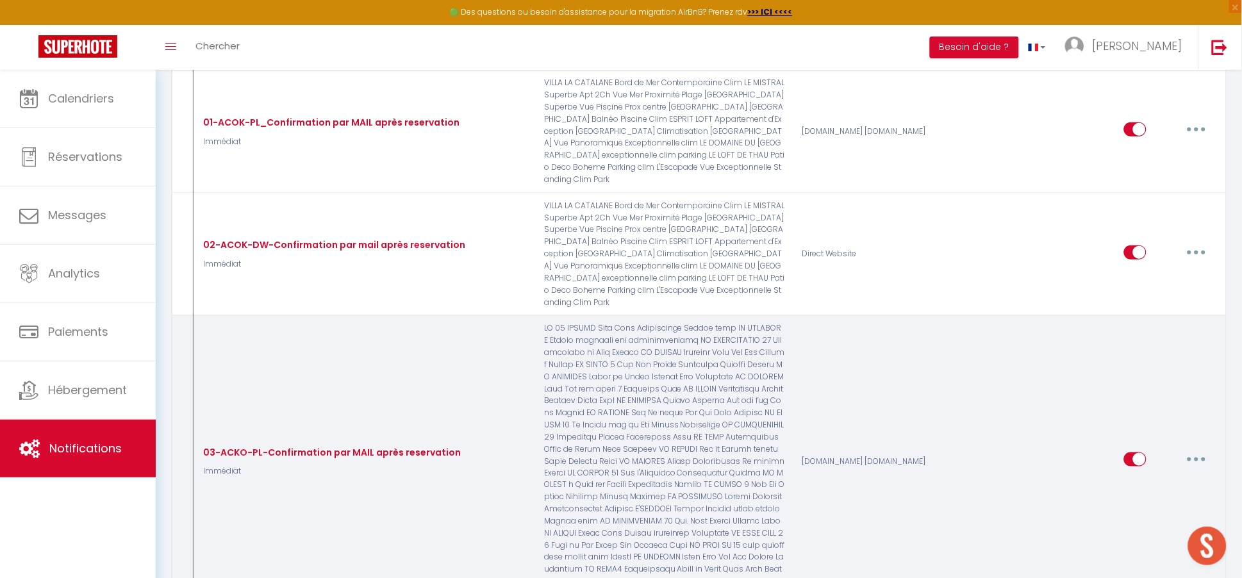
click at [1199, 449] on button "button" at bounding box center [1196, 459] width 36 height 21
click at [1184, 478] on link "Editer" at bounding box center [1163, 489] width 95 height 22
type input "03-ACKO-PL-Confirmation par MAIL après reservation"
checkbox input "true"
checkbox input "false"
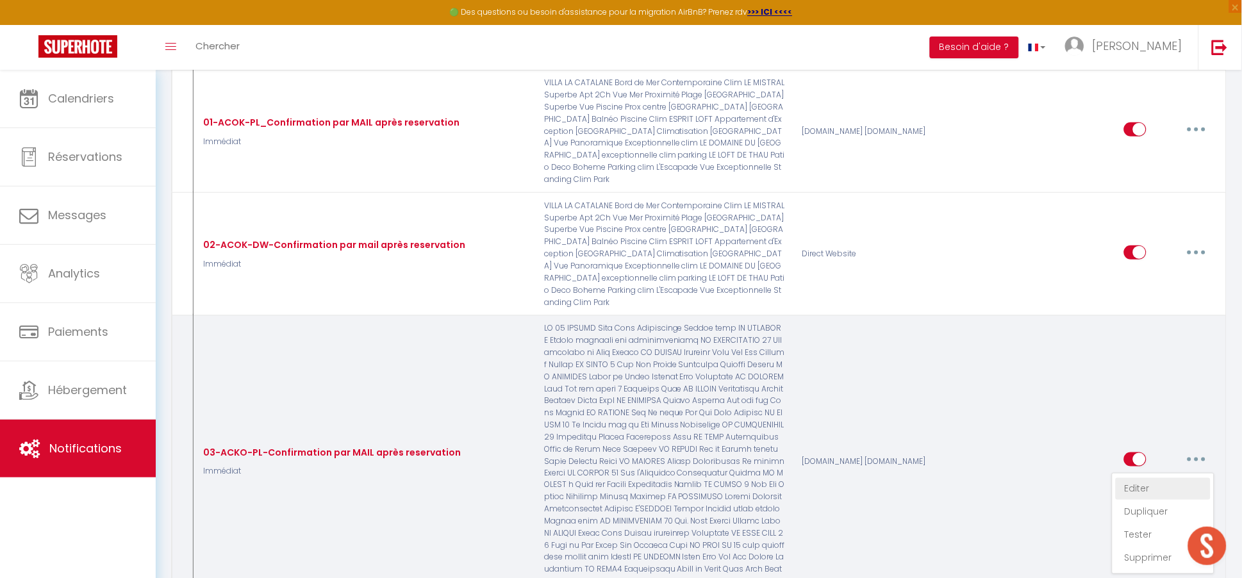
checkbox input "true"
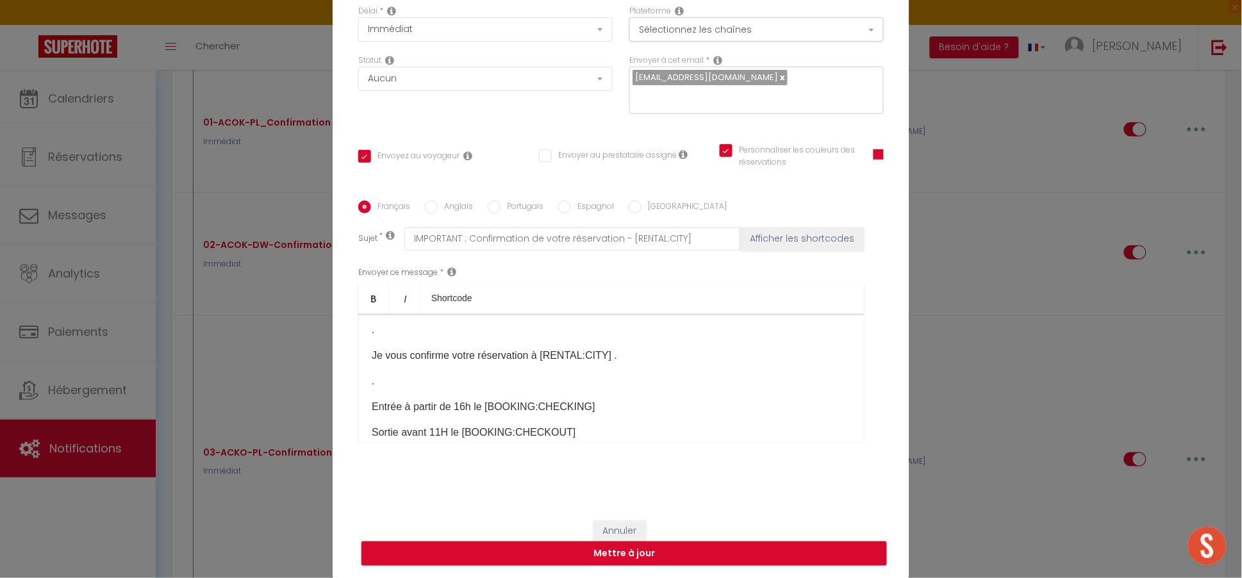
scroll to position [0, 0]
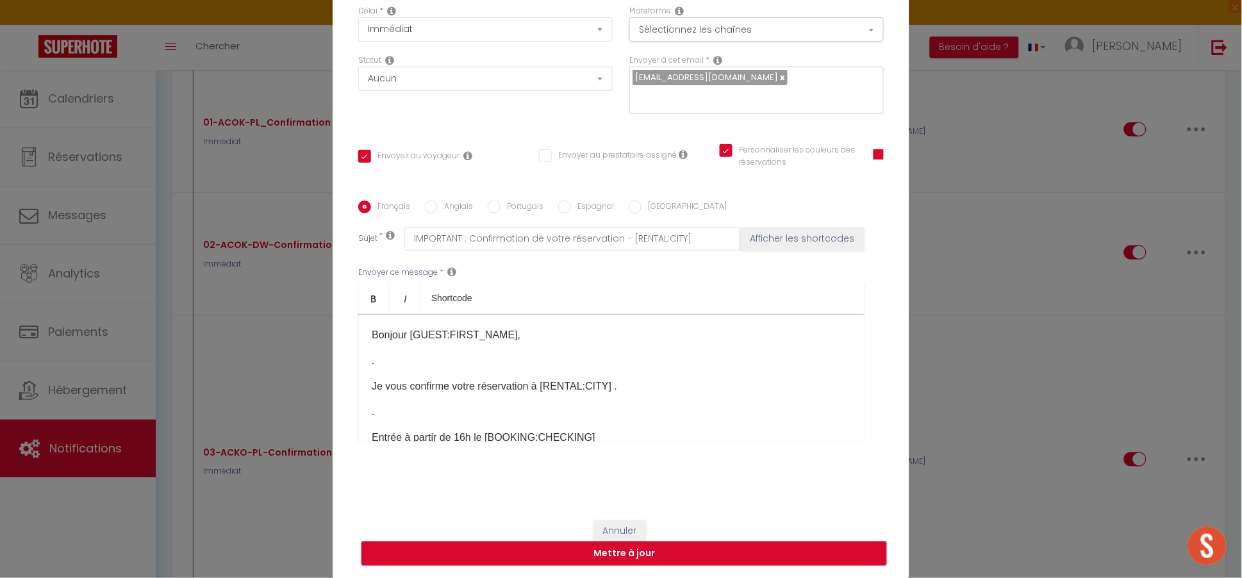
click at [610, 416] on p "." at bounding box center [611, 411] width 479 height 15
click at [614, 556] on button "Mettre à jour" at bounding box center [623, 553] width 525 height 24
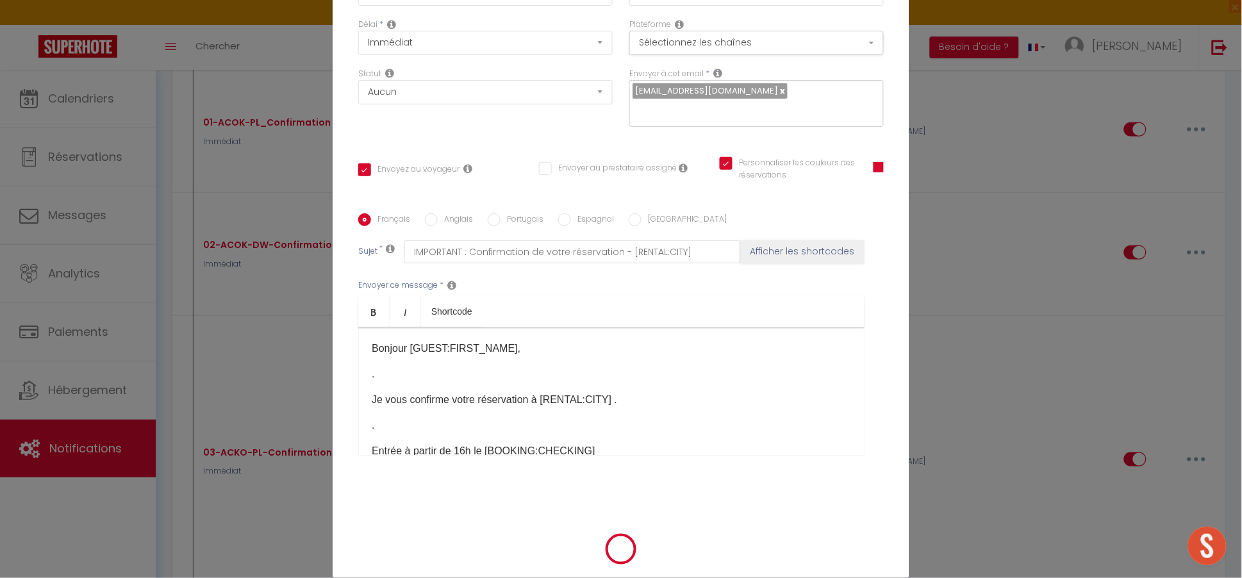
checkbox input "true"
checkbox input "false"
checkbox input "true"
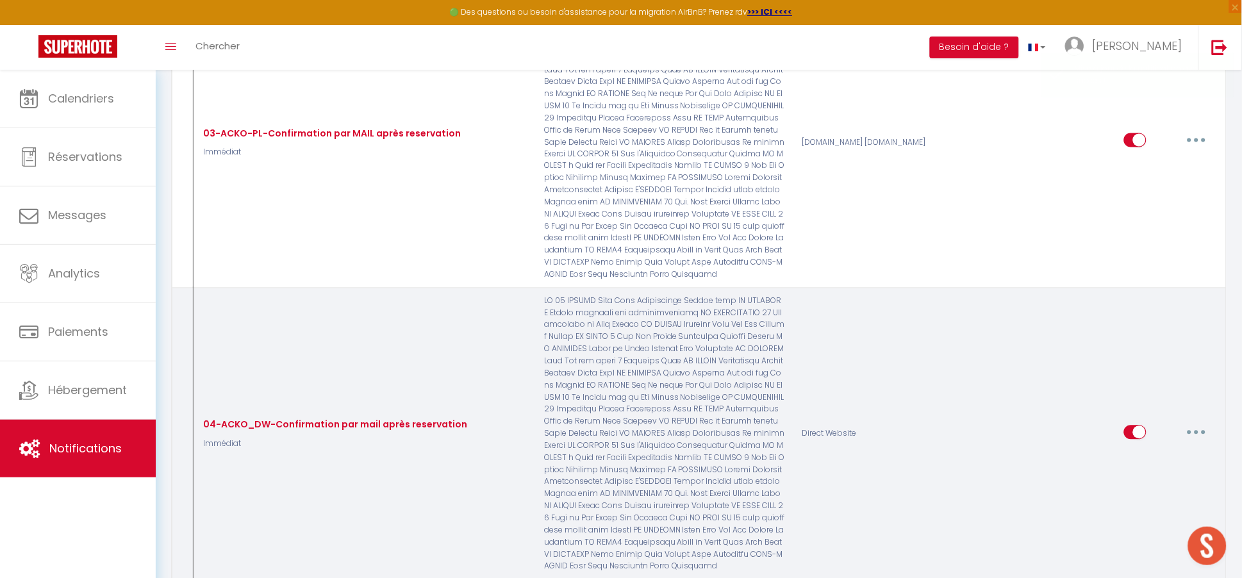
scroll to position [583, 0]
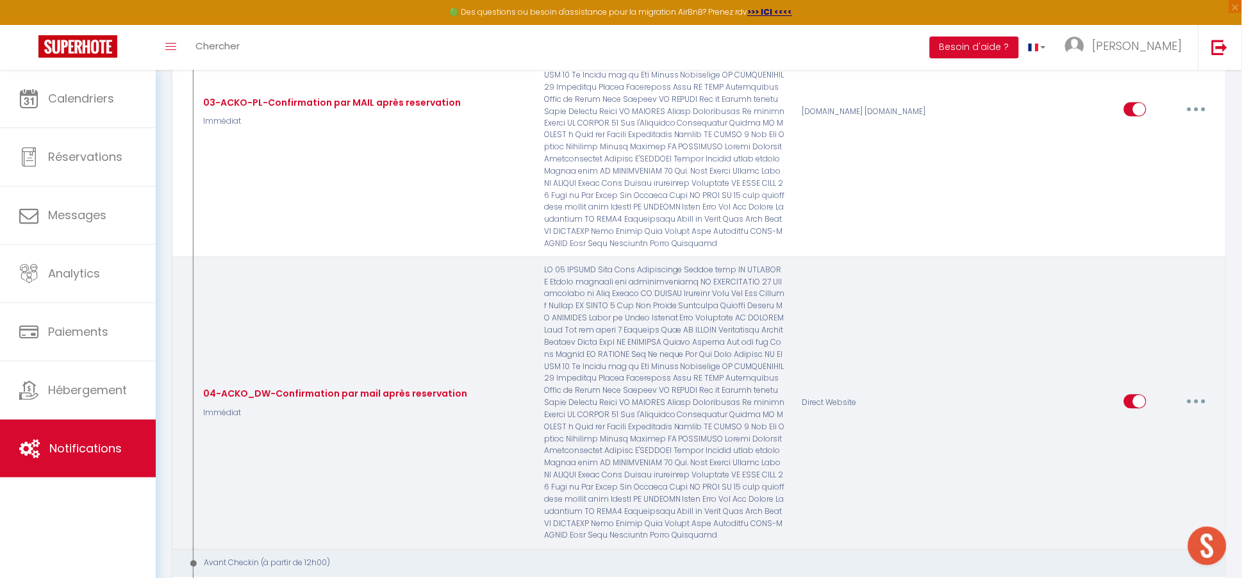
click at [1190, 391] on button "button" at bounding box center [1196, 401] width 36 height 21
click at [1174, 420] on link "Editer" at bounding box center [1163, 431] width 95 height 22
type input "04-ACKO_DW-Confirmation par mail après reservation"
select select "Immédiat"
select select
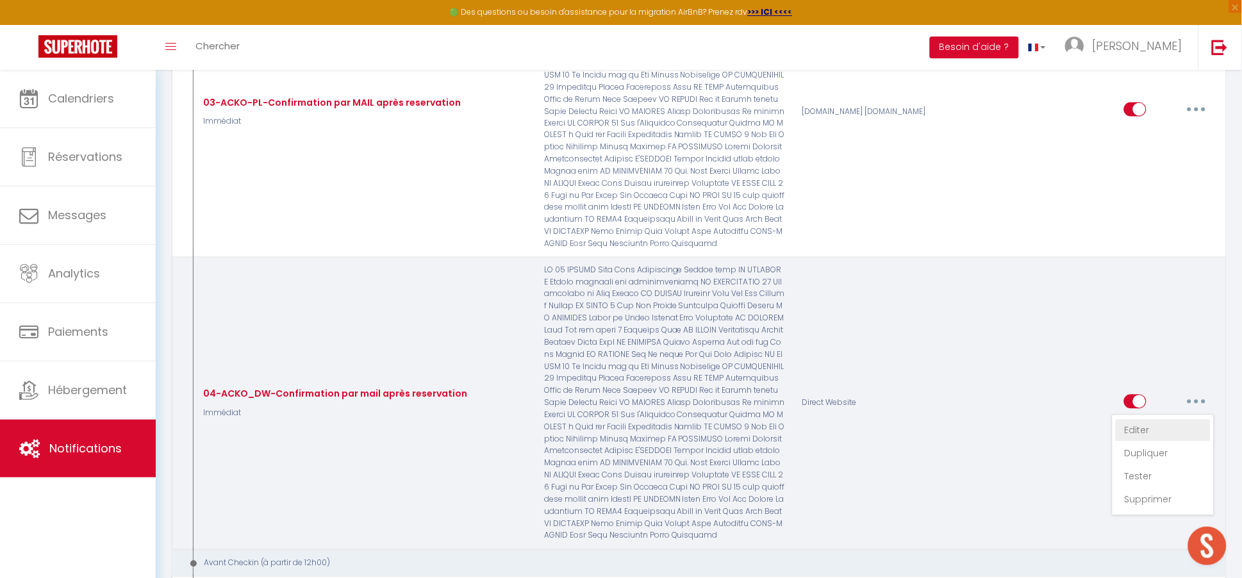
checkbox input "true"
checkbox input "false"
radio input "true"
type input "Confirmation de Votre réservation à [RENTAL:CITY]"
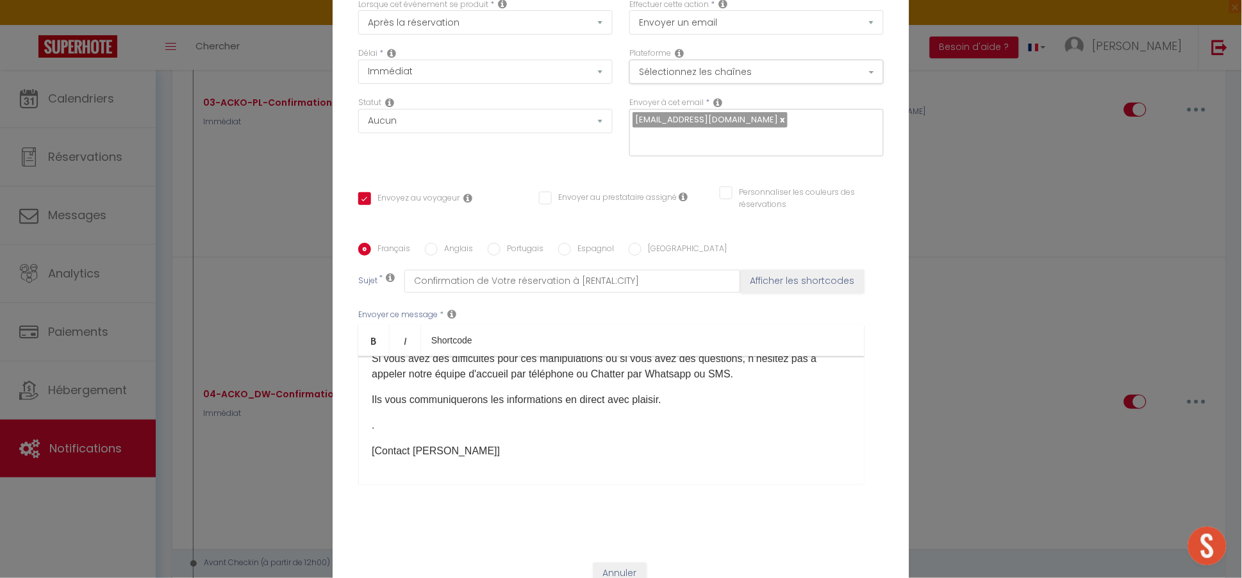
scroll to position [114, 0]
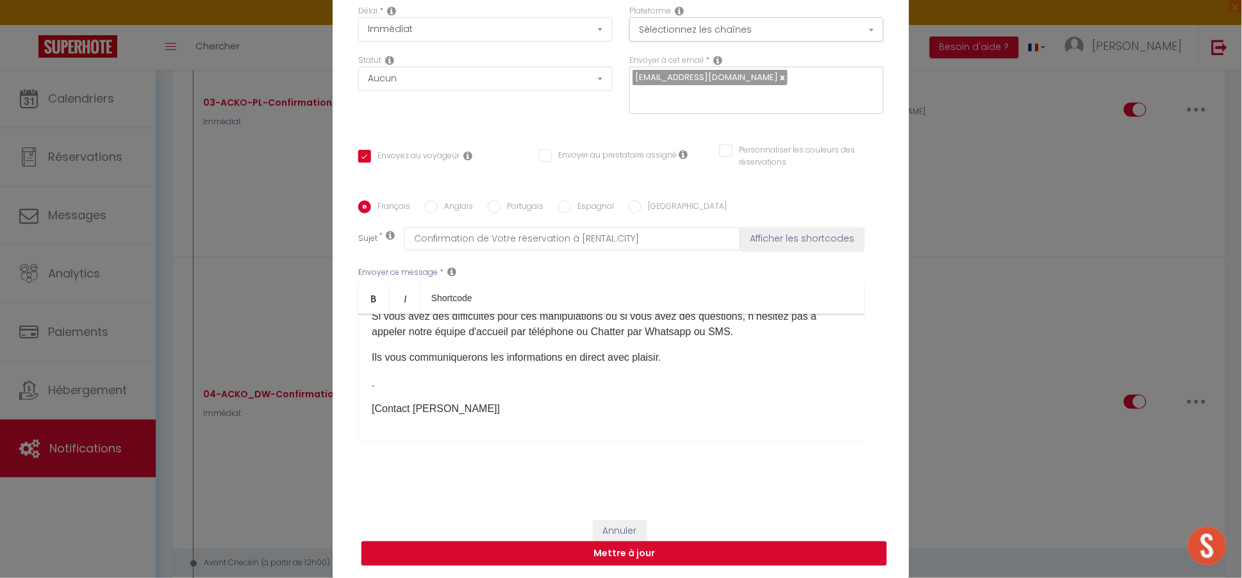
click at [663, 557] on button "Mettre à jour" at bounding box center [623, 553] width 525 height 24
checkbox input "true"
checkbox input "false"
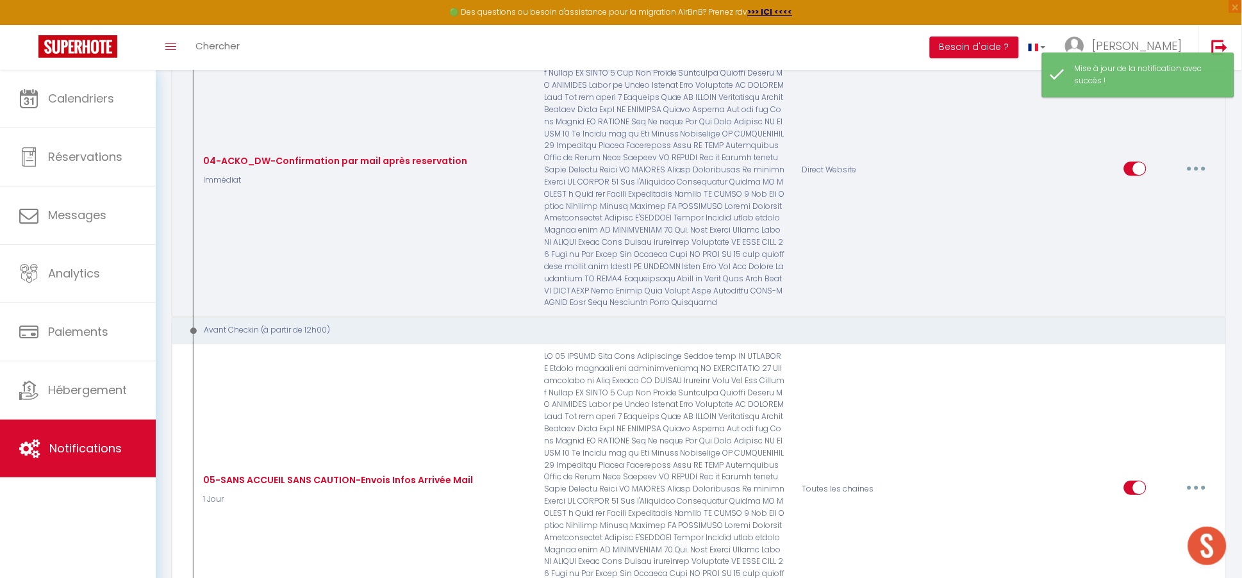
scroll to position [817, 0]
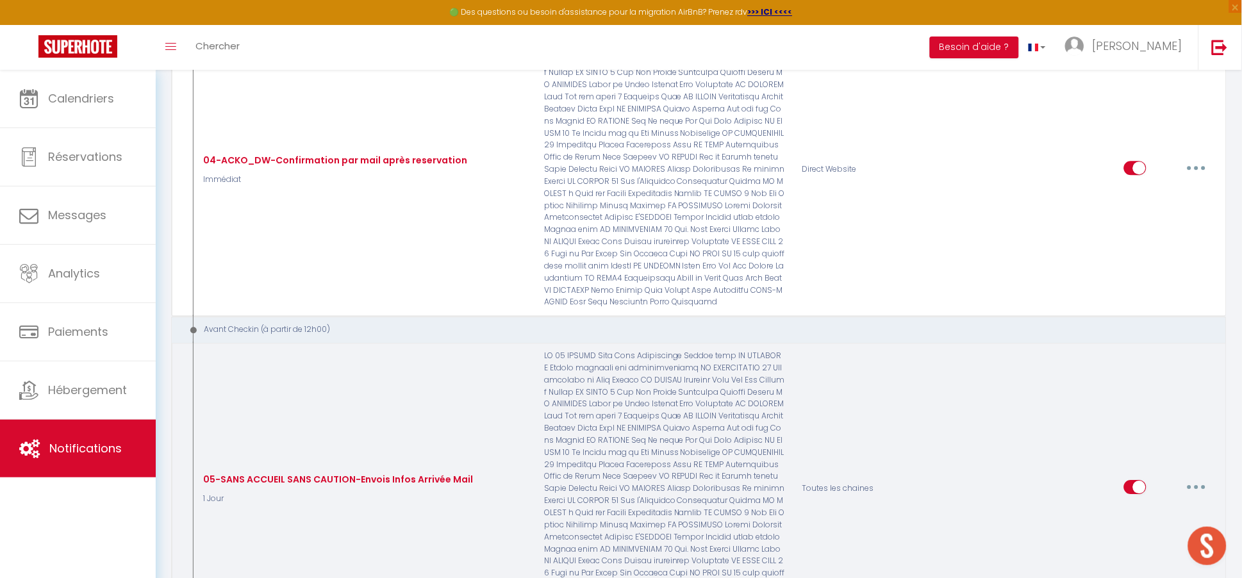
click at [1195, 477] on button "button" at bounding box center [1196, 487] width 36 height 21
click at [1178, 505] on link "Editer" at bounding box center [1163, 516] width 95 height 22
type input "05-SANS ACCUEIL SANS CAUTION-Envois Infos Arrivée Mail"
select select "1 Jour"
select select "if_booking_is_paid"
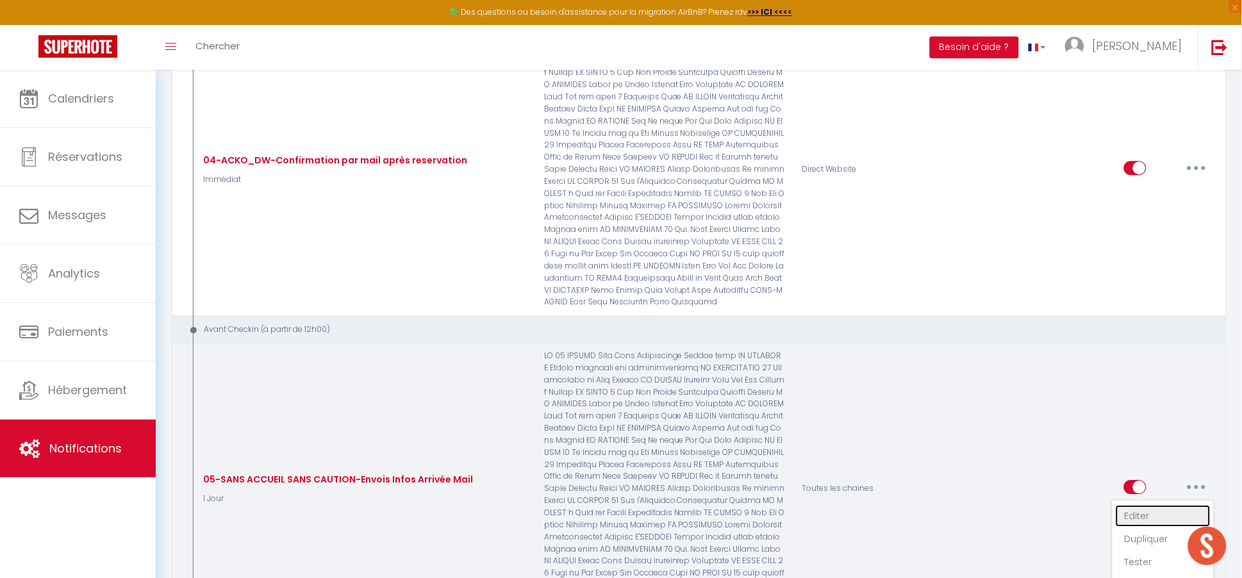
checkbox input "true"
checkbox input "false"
radio input "true"
type input "Informations pour votre arrivée à [RENTAL:CITY]"
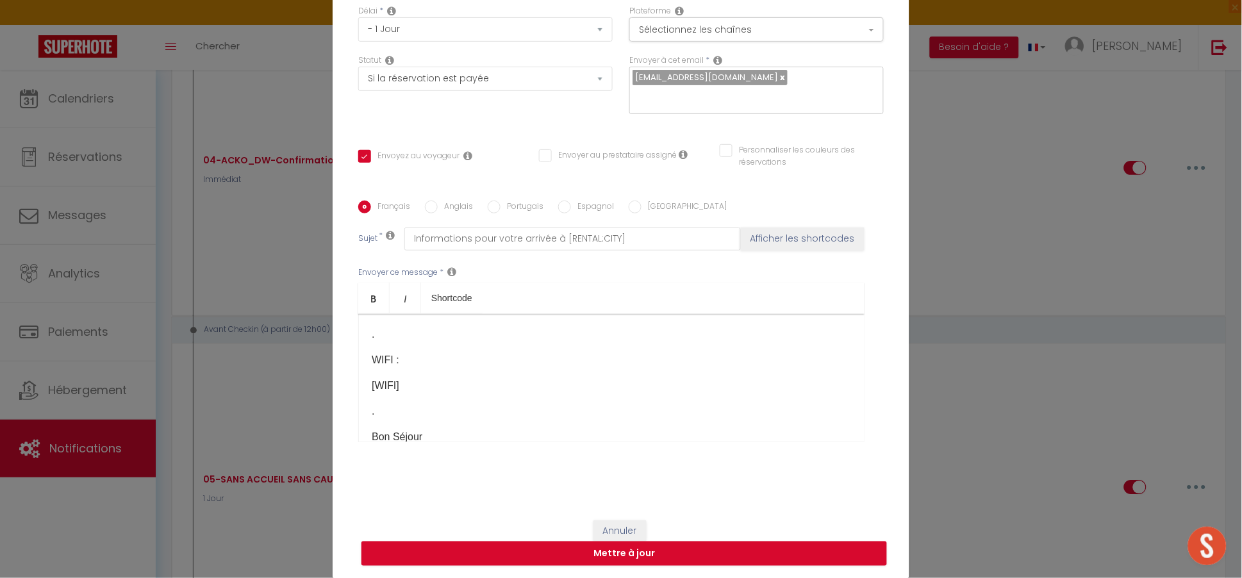
scroll to position [583, 0]
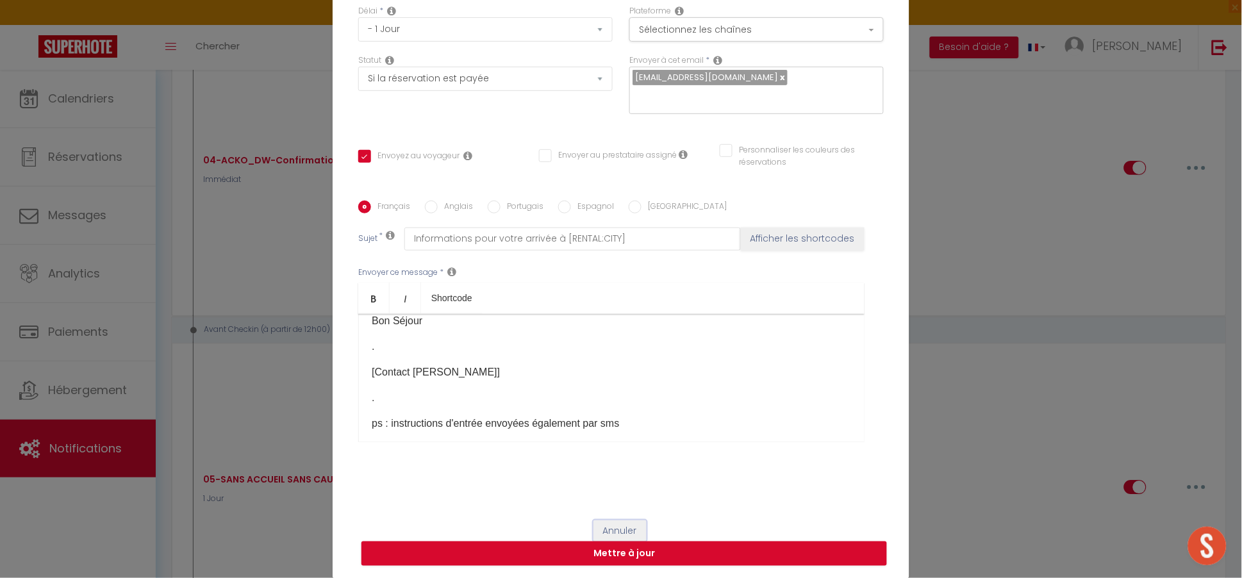
click at [626, 528] on button "Annuler" at bounding box center [619, 531] width 53 height 22
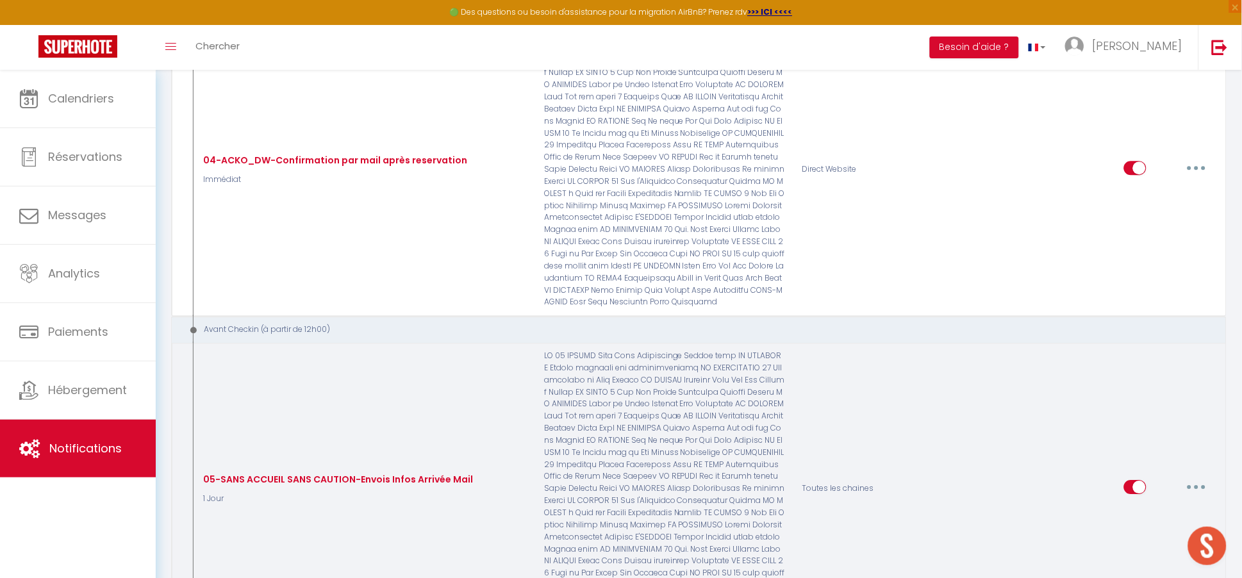
scroll to position [700, 0]
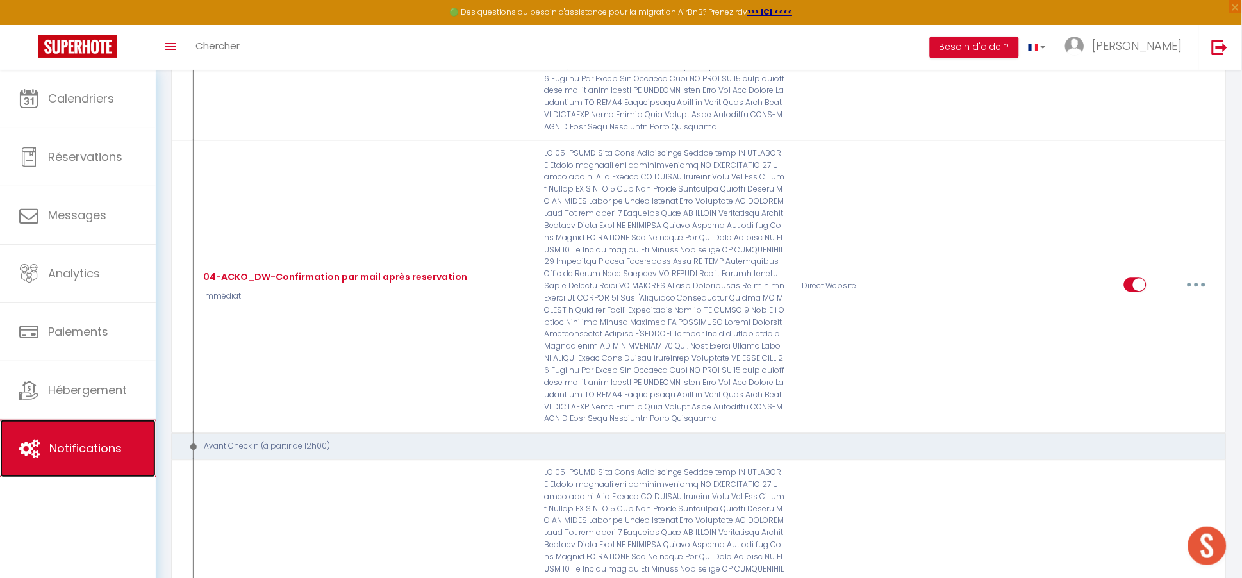
click at [113, 462] on link "Notifications" at bounding box center [78, 449] width 156 height 58
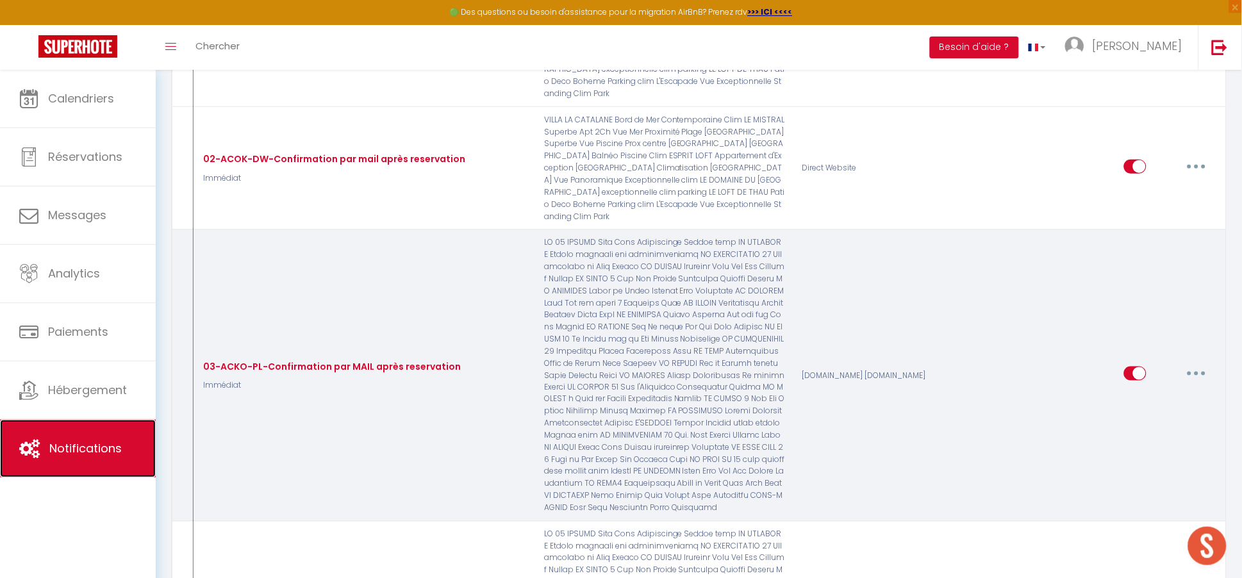
scroll to position [233, 0]
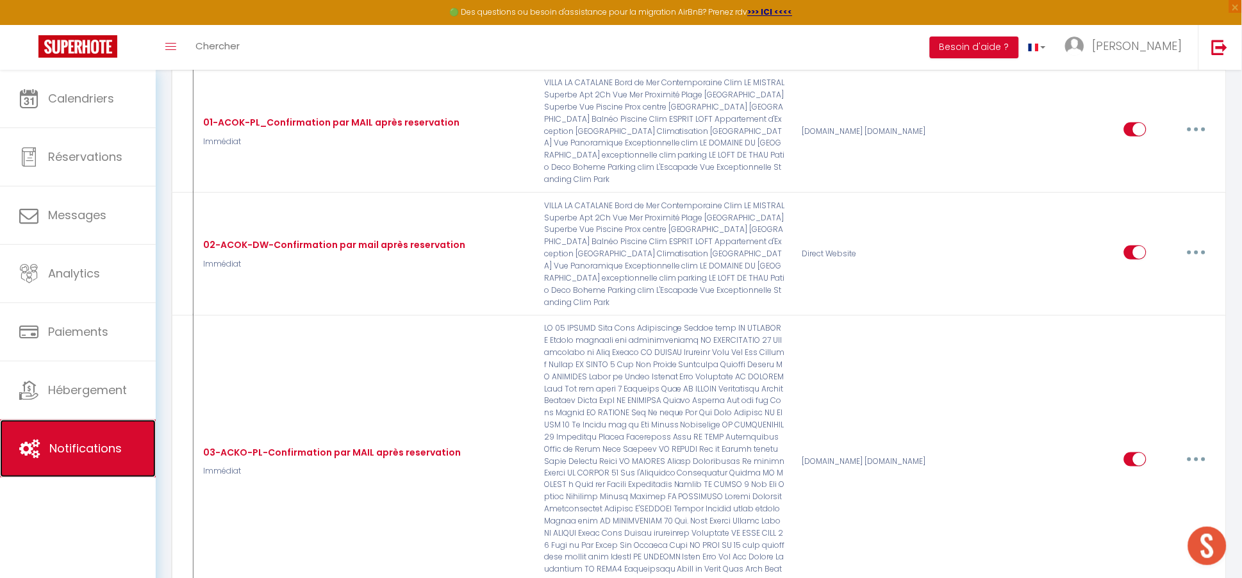
click at [109, 459] on link "Notifications" at bounding box center [78, 449] width 156 height 58
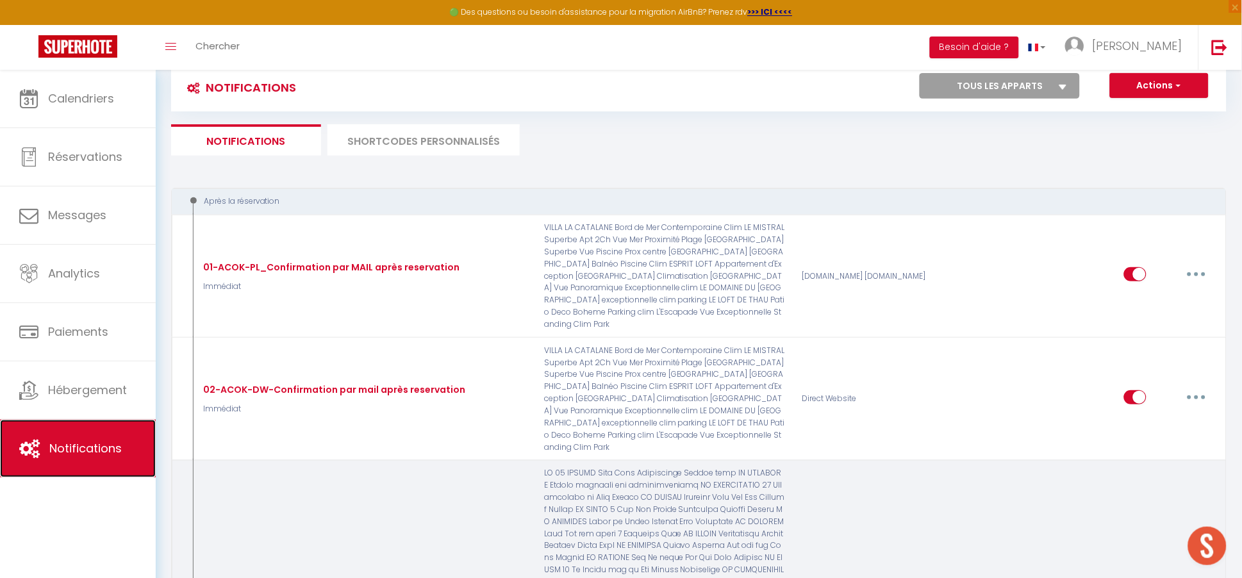
scroll to position [0, 0]
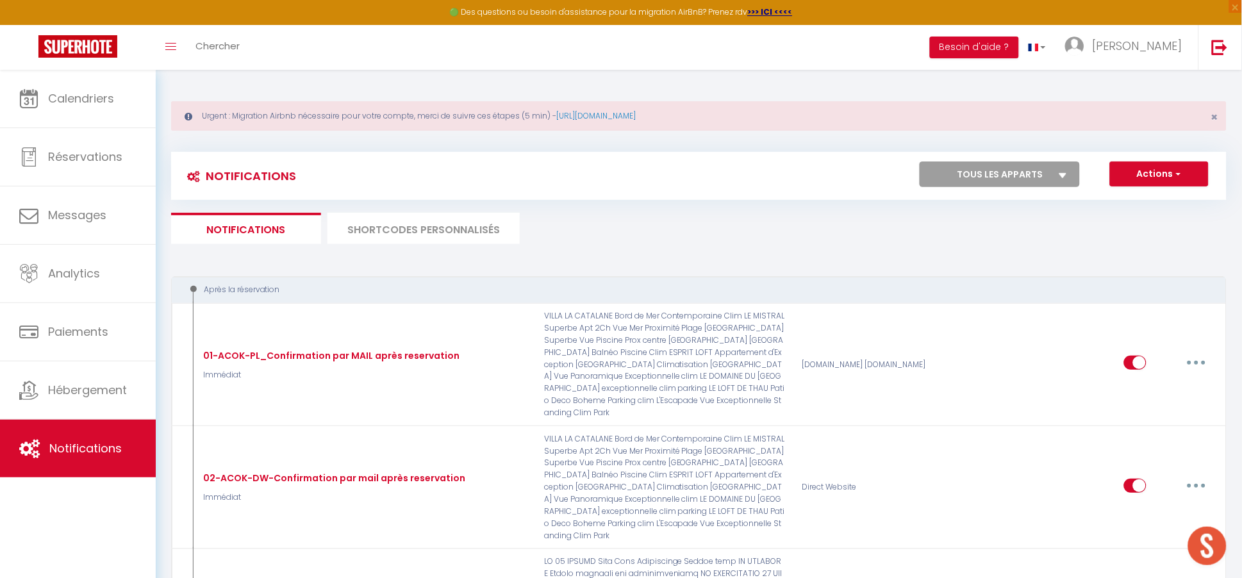
click at [443, 222] on li "SHORTCODES PERSONNALISÉS" at bounding box center [423, 228] width 192 height 31
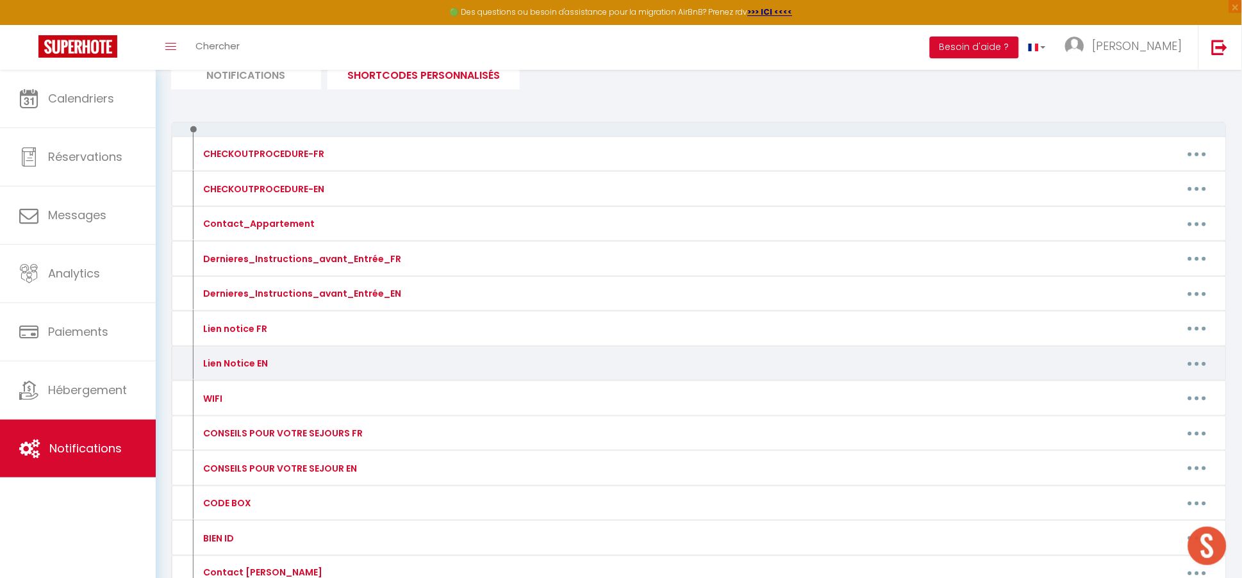
scroll to position [272, 0]
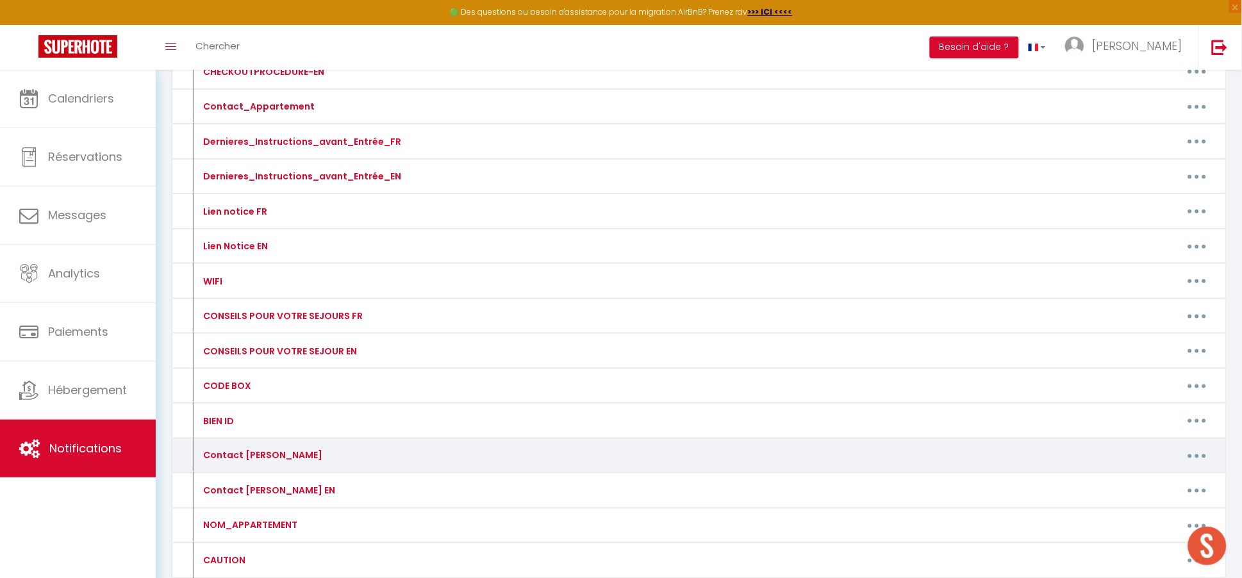
click at [1205, 450] on button "button" at bounding box center [1197, 455] width 36 height 21
click at [1138, 487] on link "Editer" at bounding box center [1163, 485] width 95 height 22
type input "Contact [PERSON_NAME]"
type textarea "[PERSON_NAME] Equipe d'accueil 7 jours sur 7 de 9h à 21h au [PHONE_NUMBER] De 9…"
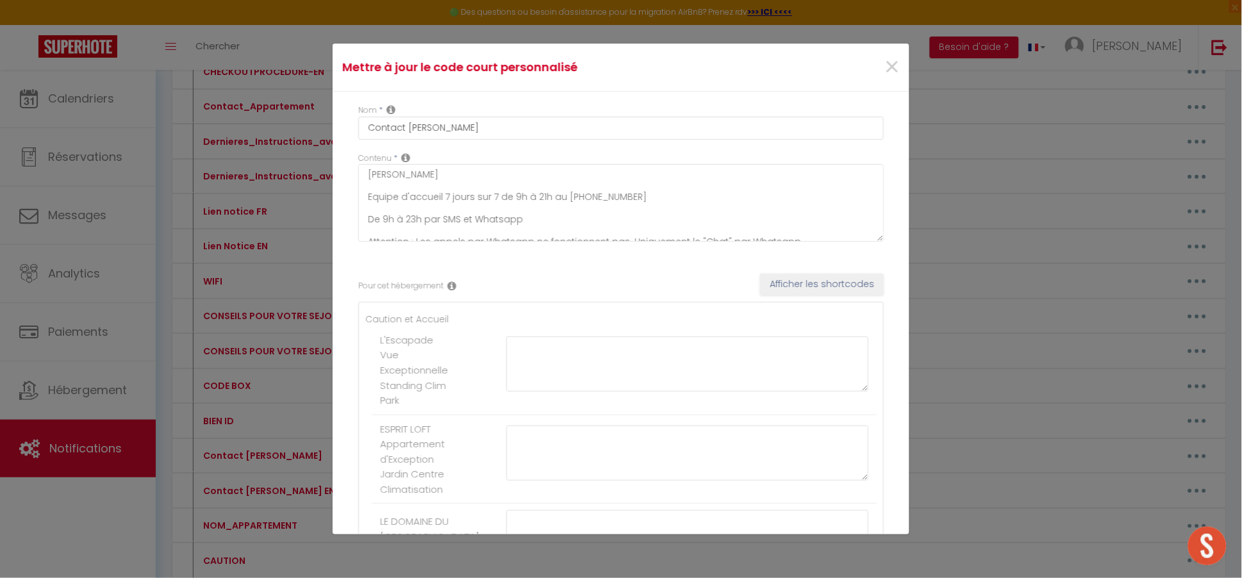
click at [404, 156] on icon at bounding box center [405, 157] width 9 height 10
click at [405, 156] on icon at bounding box center [405, 157] width 9 height 10
click at [441, 174] on textarea "[PERSON_NAME] Equipe d'accueil 7 jours sur 7 de 9h à 21h au [PHONE_NUMBER] De 9…" at bounding box center [620, 203] width 525 height 78
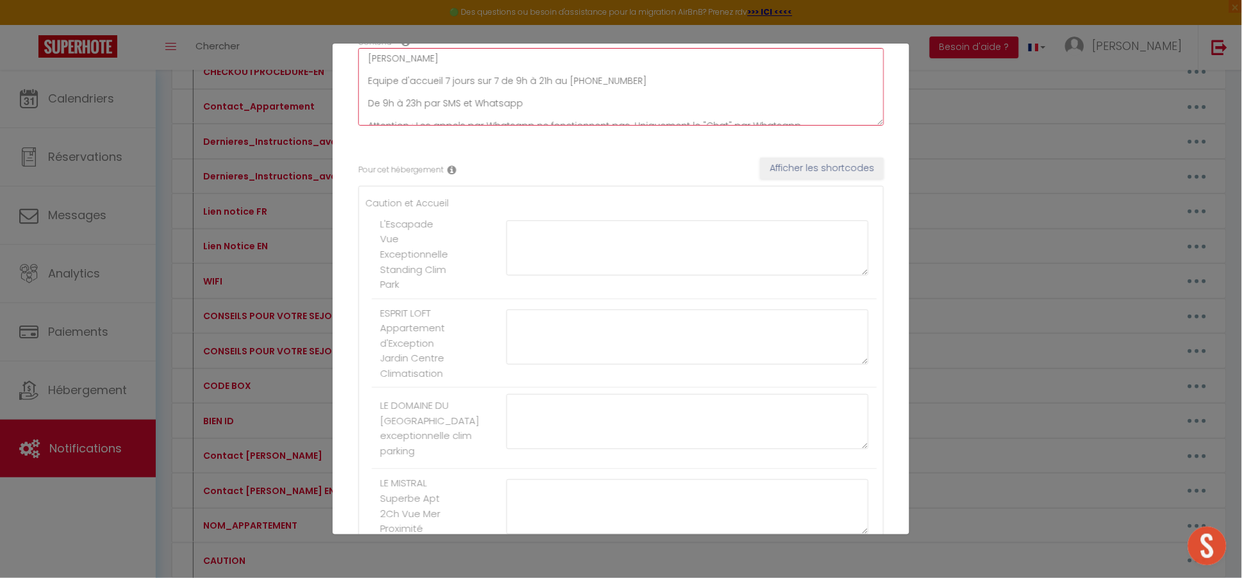
scroll to position [0, 0]
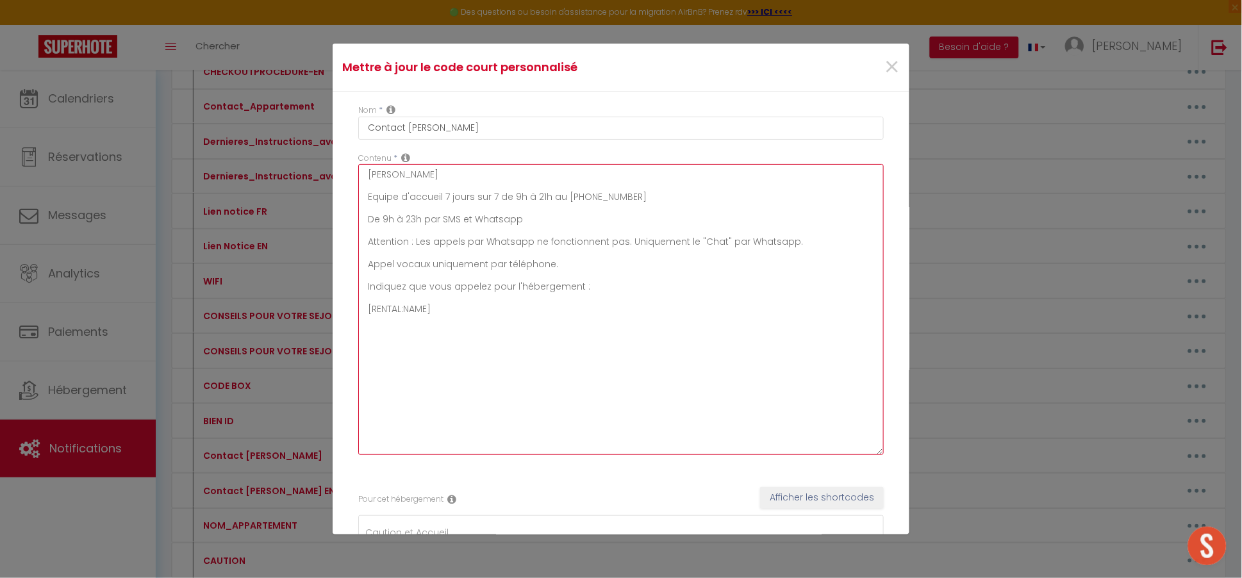
drag, startPoint x: 877, startPoint y: 235, endPoint x: 909, endPoint y: 449, distance: 216.3
click at [909, 449] on div "Mettre à jour le code court personnalisé × Nom * Contact [PERSON_NAME] * [PERSO…" at bounding box center [621, 289] width 577 height 491
drag, startPoint x: 474, startPoint y: 306, endPoint x: 368, endPoint y: 170, distance: 172.1
click at [368, 170] on textarea "[PERSON_NAME] Equipe d'accueil 7 jours sur 7 de 9h à 21h au [PHONE_NUMBER] De 9…" at bounding box center [620, 309] width 525 height 291
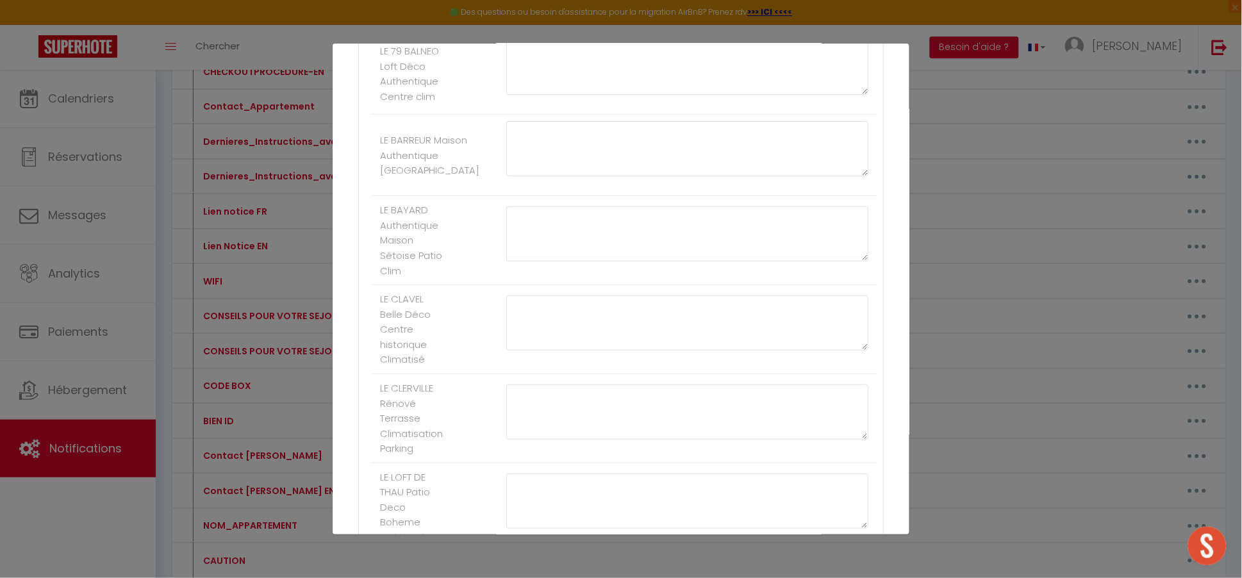
scroll to position [1518, 0]
click at [589, 381] on textarea at bounding box center [687, 383] width 362 height 55
click at [550, 397] on textarea at bounding box center [687, 383] width 362 height 55
paste textarea "[PERSON_NAME] Télephone ou SMS : [PHONE_NUMBER] Whatsapp : [URL][DOMAIN_NAME] […"
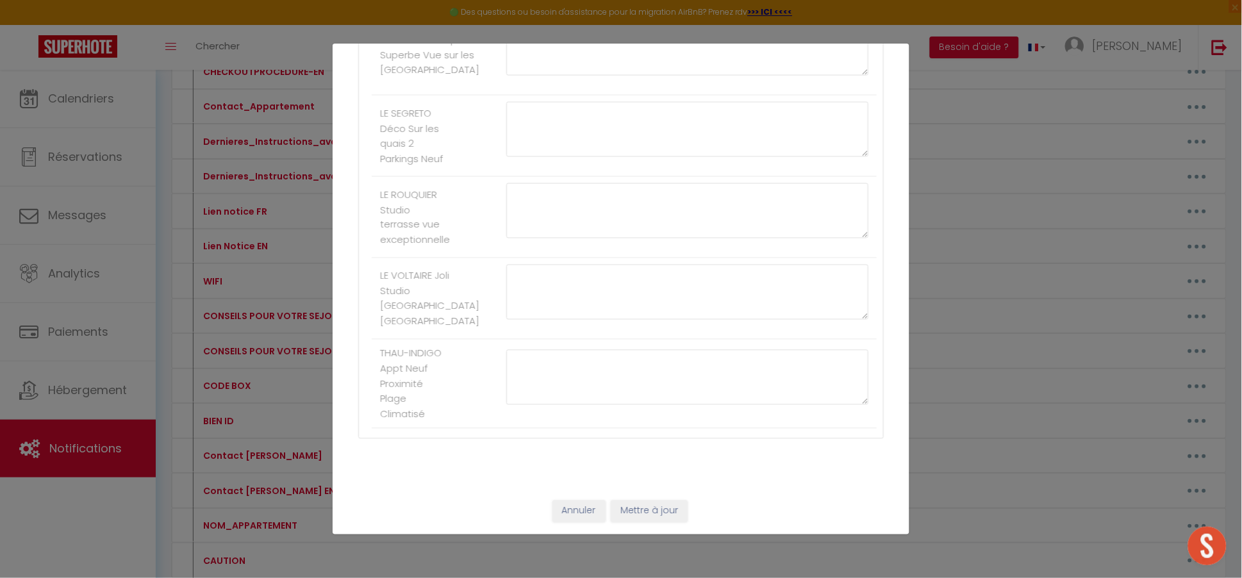
type textarea "[PERSON_NAME] Télephone ou SMS : [PHONE_NUMBER] Whatsapp : [URL][DOMAIN_NAME] […"
click at [653, 515] on button "Mettre à jour" at bounding box center [649, 511] width 77 height 22
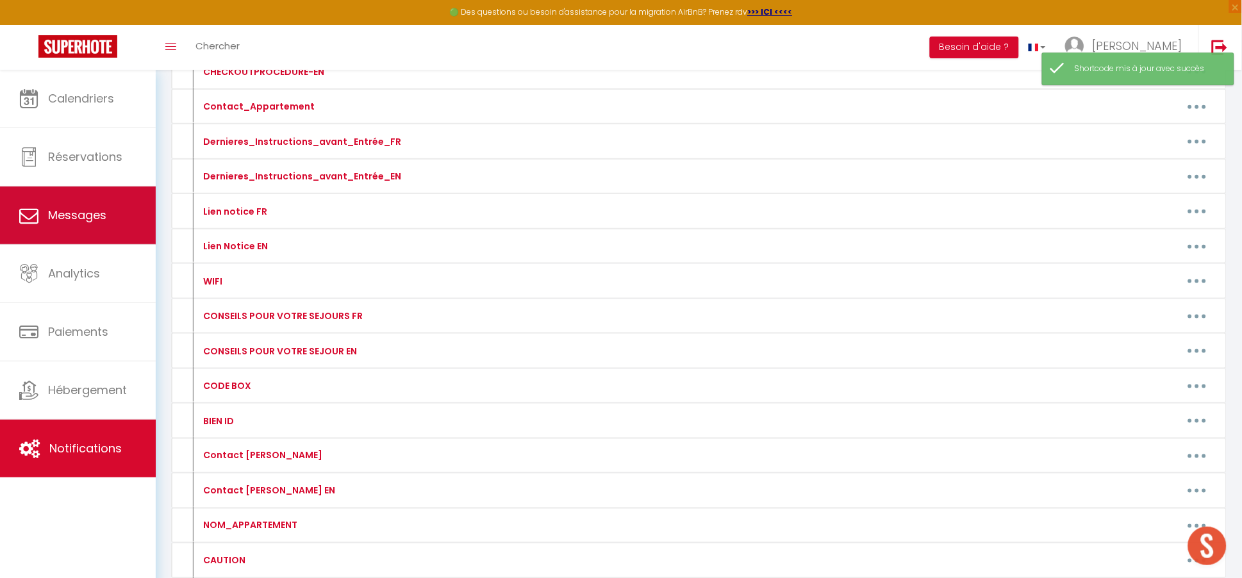
scroll to position [0, 0]
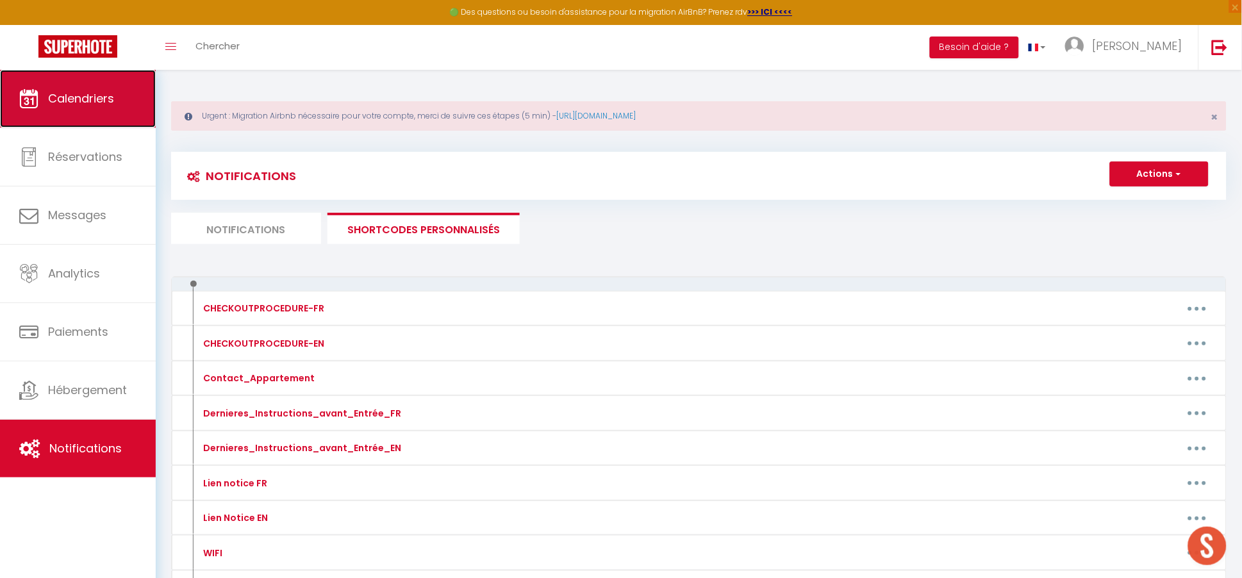
click at [99, 90] on span "Calendriers" at bounding box center [81, 98] width 66 height 16
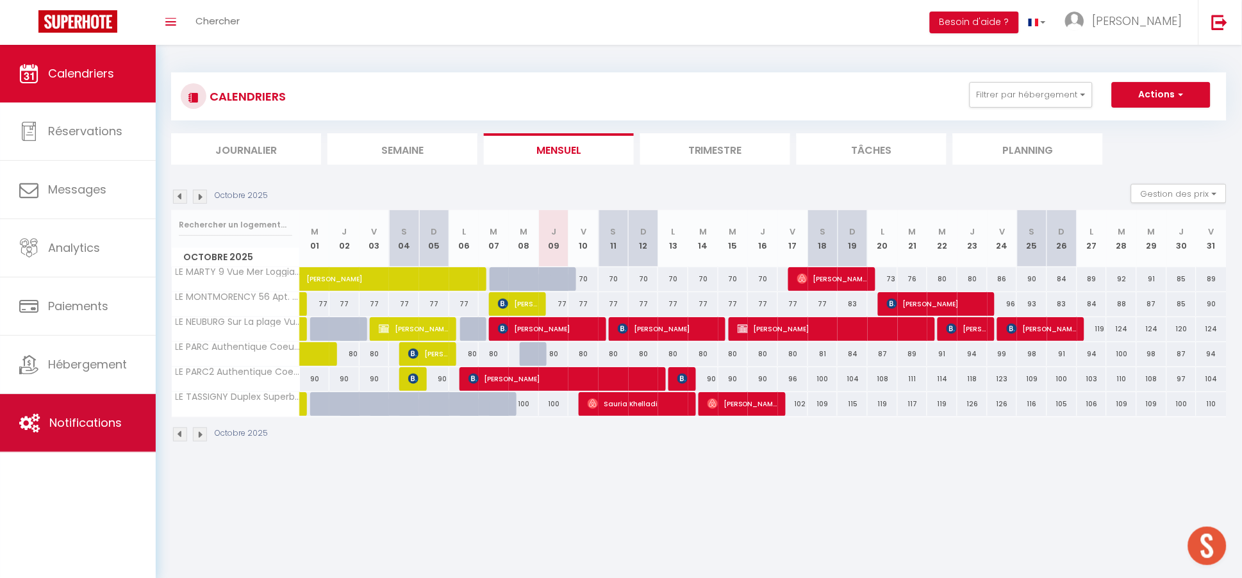
click at [109, 420] on span "Notifications" at bounding box center [85, 423] width 72 height 16
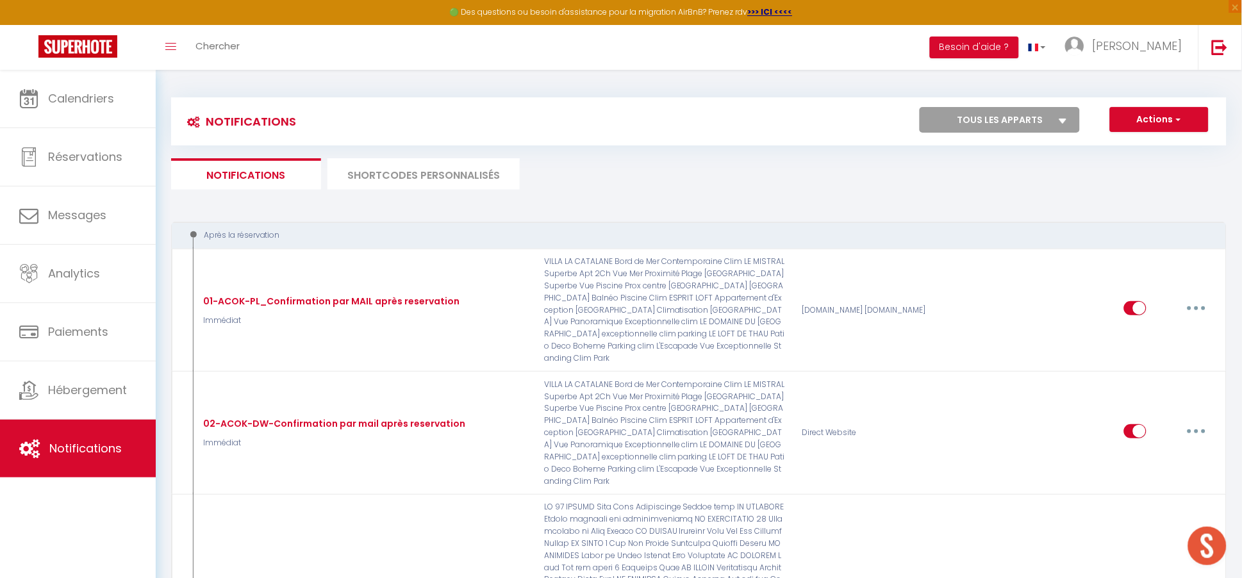
click at [461, 177] on li "SHORTCODES PERSONNALISÉS" at bounding box center [423, 173] width 192 height 31
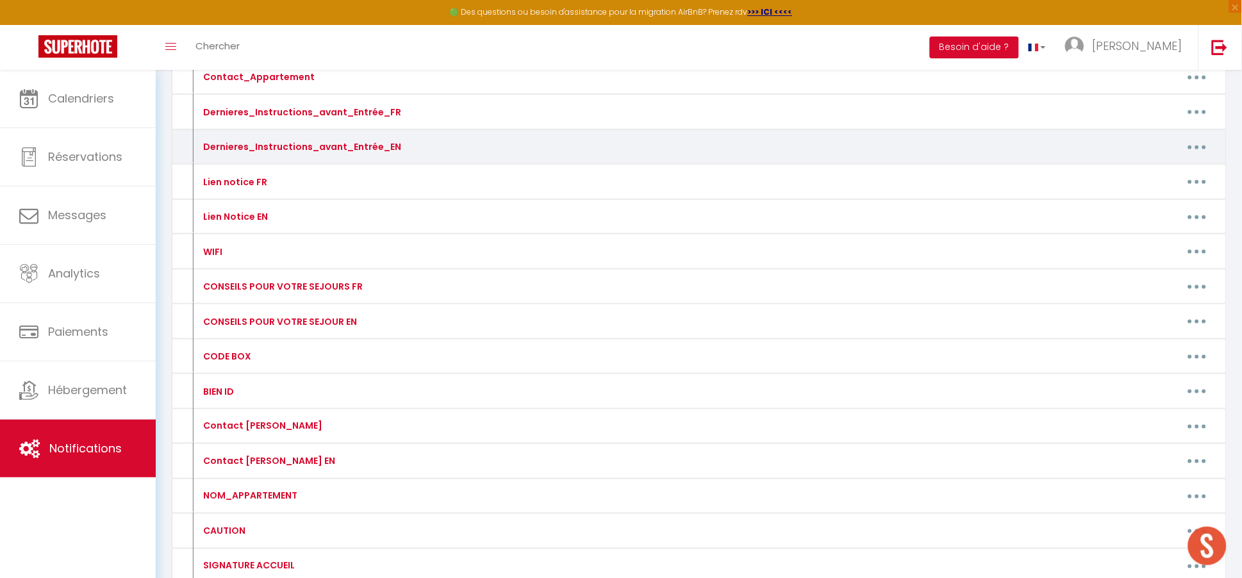
scroll to position [350, 0]
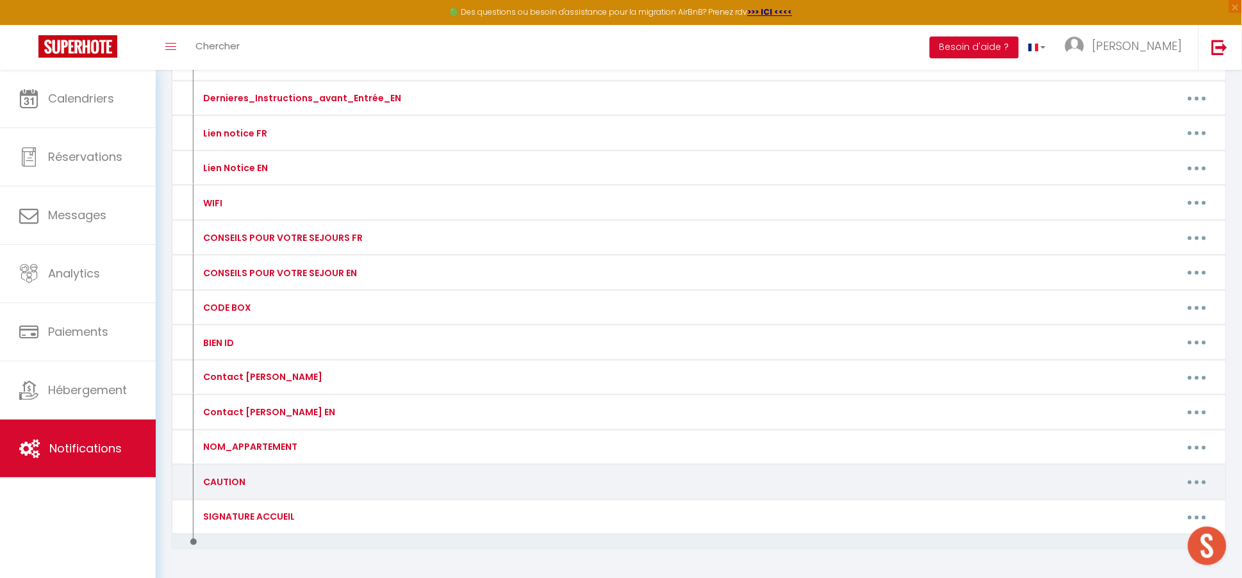
click at [1197, 484] on button "button" at bounding box center [1197, 482] width 36 height 21
click at [1149, 502] on link "Editer" at bounding box center [1163, 511] width 95 height 22
type input "CAUTION"
type textarea "Caution"
type textarea "800 €"
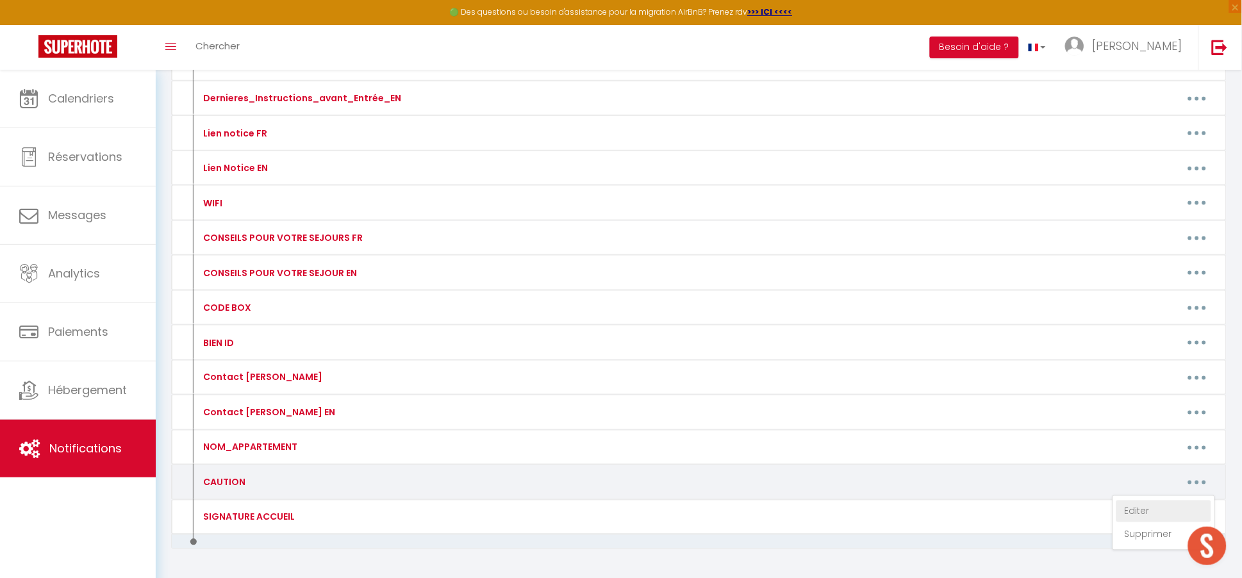
type textarea "1000 €"
type textarea "600 €"
type textarea "500 €"
type textarea "1 000 €"
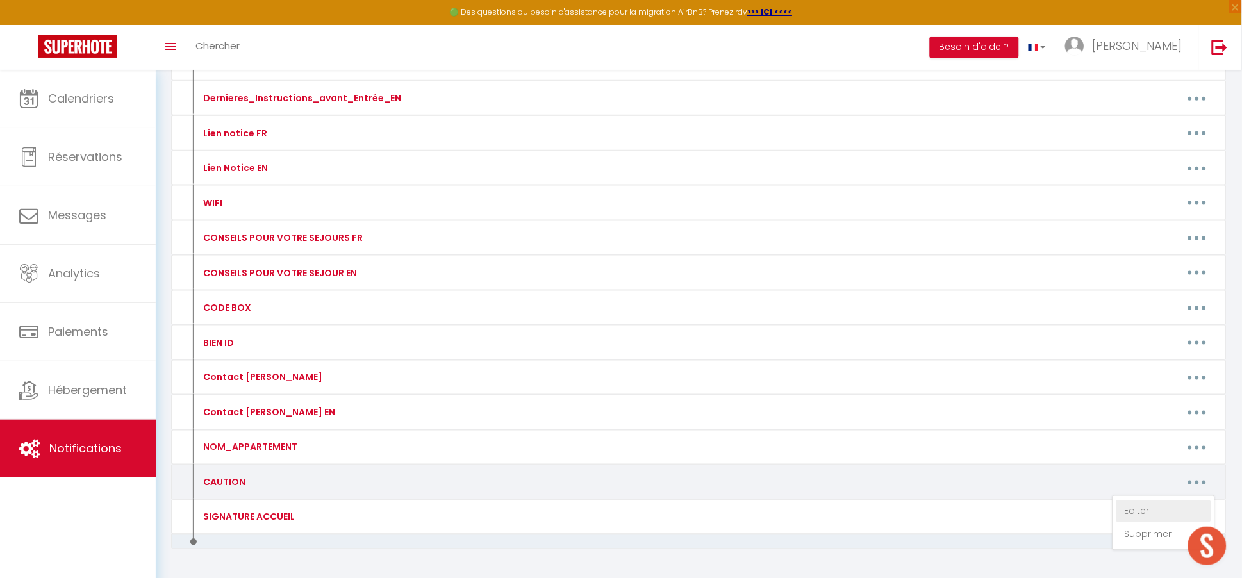
type textarea "1 500 €"
type textarea "1500 €"
type textarea "500 €"
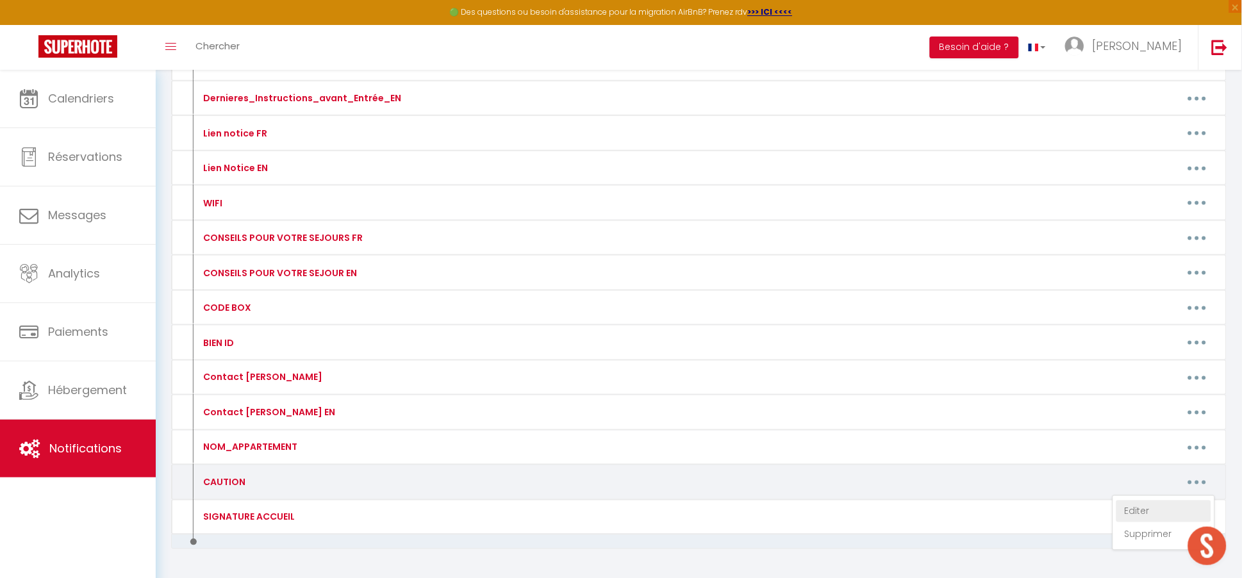
type textarea "500 €"
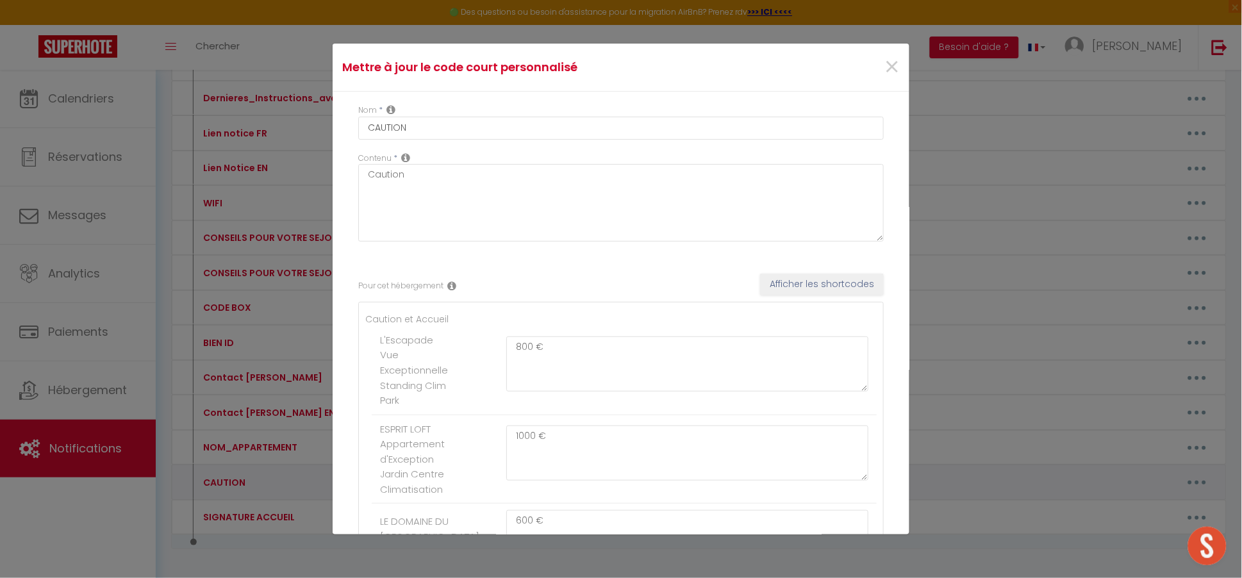
type textarea "500 €"
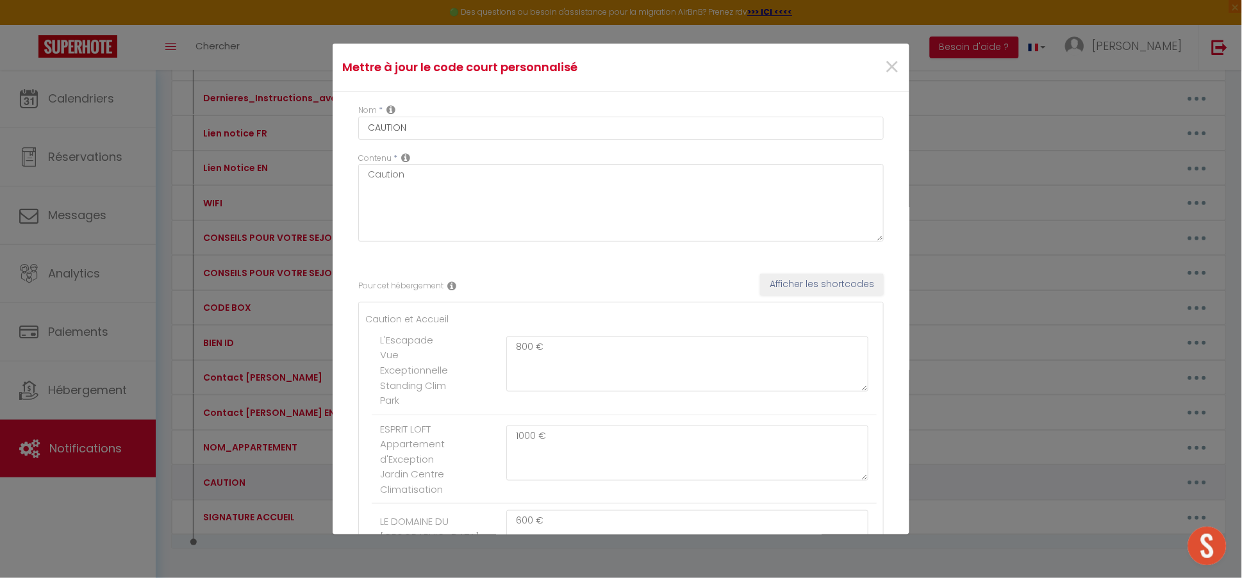
type textarea "500 €"
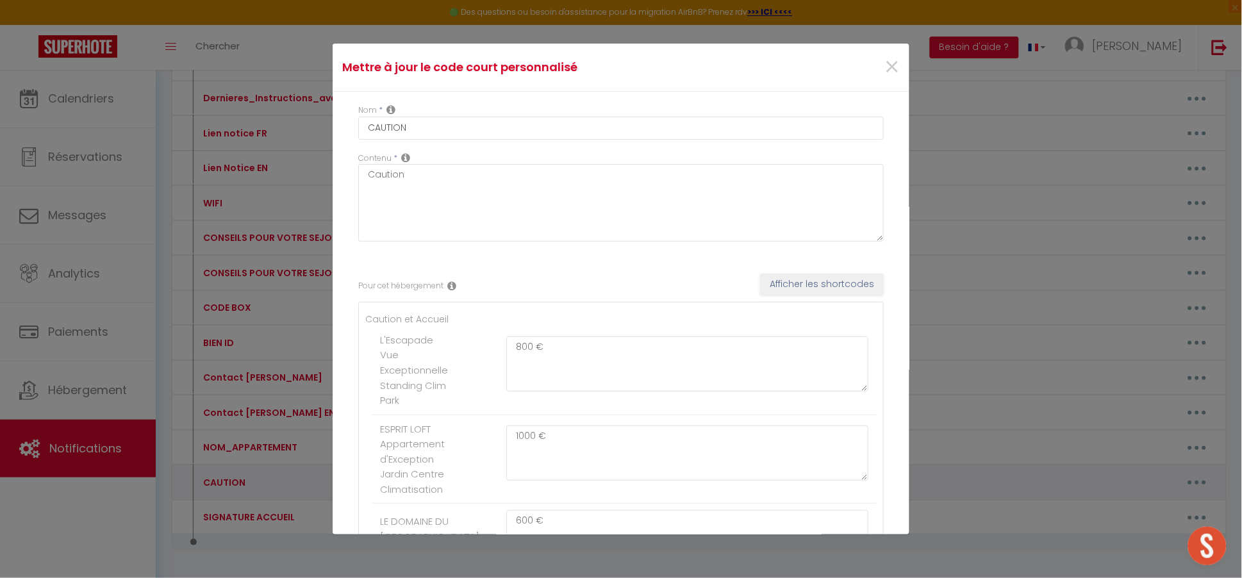
type textarea "500 €"
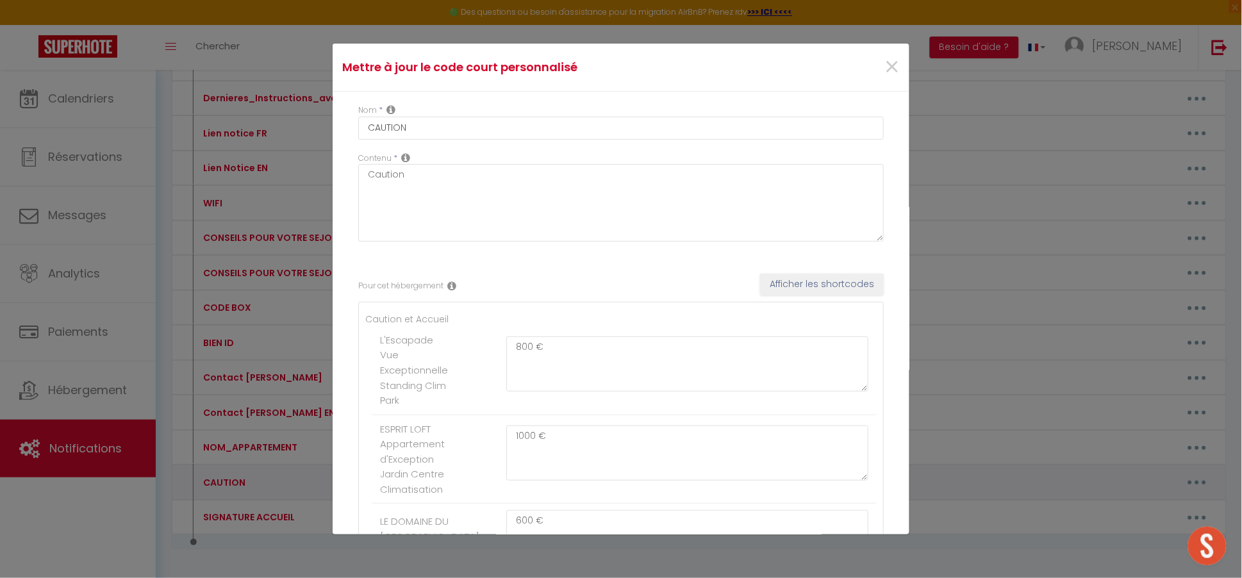
type textarea "500 €"
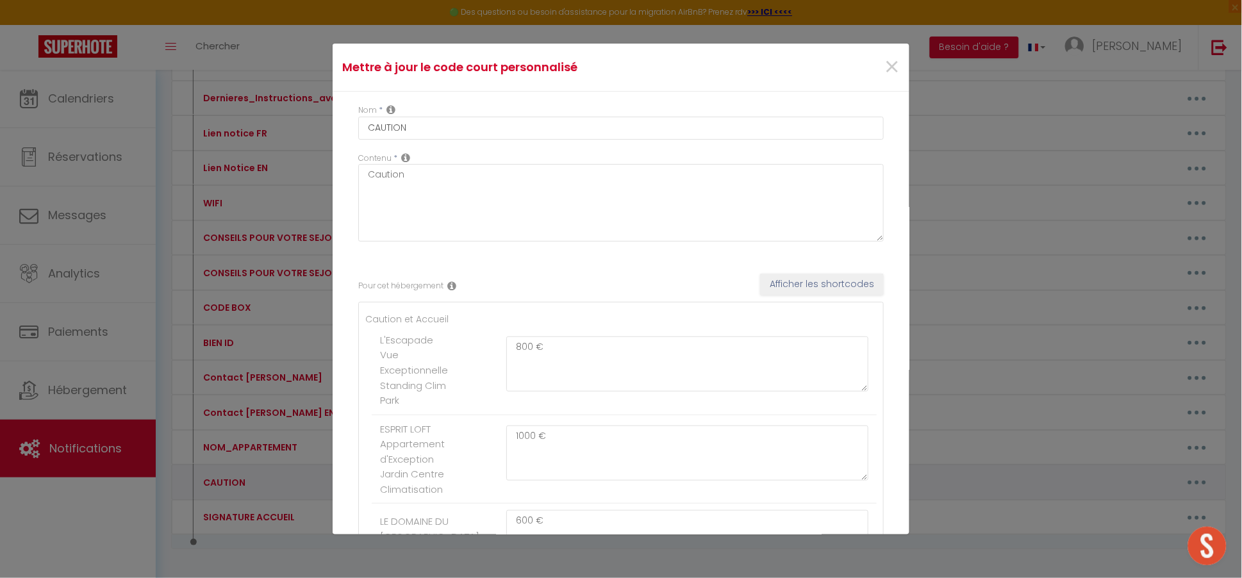
type textarea "500 €"
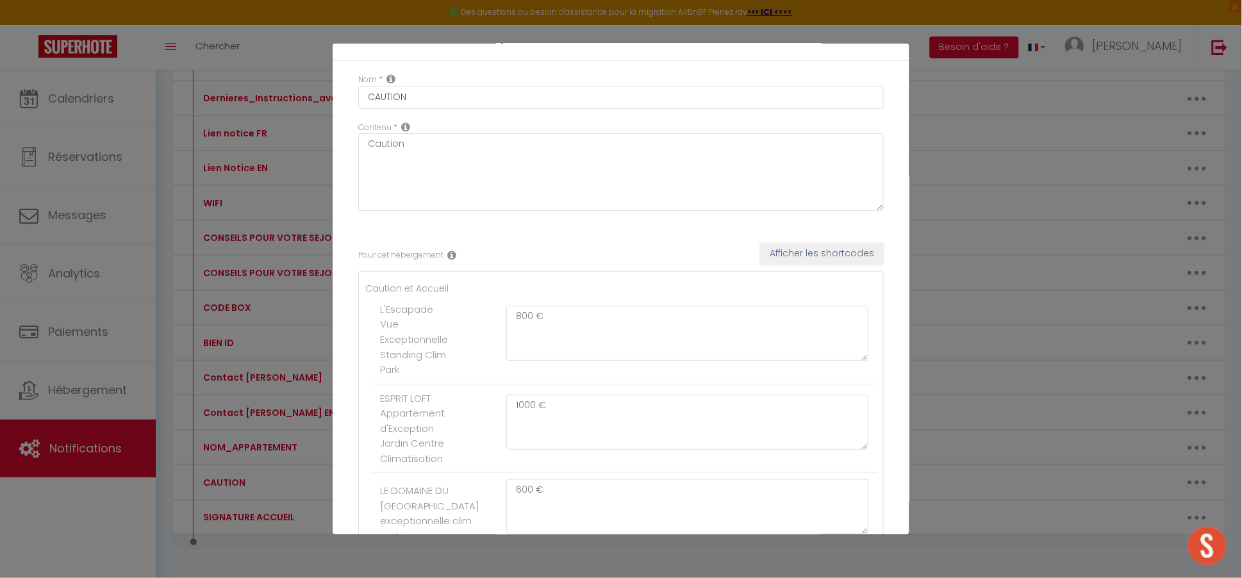
scroll to position [0, 0]
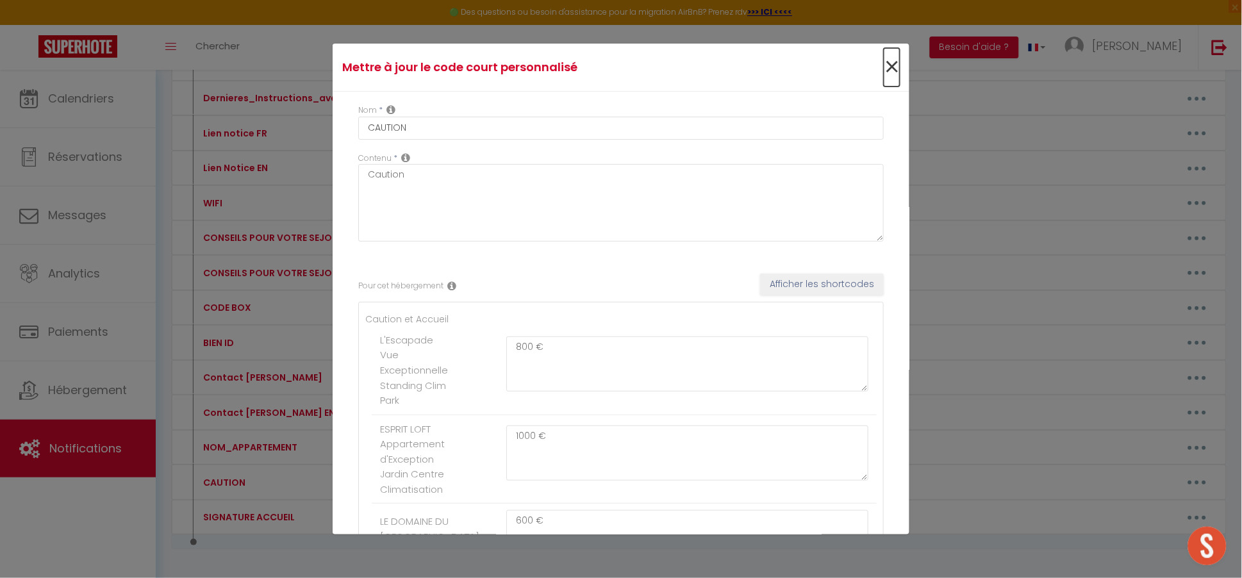
click at [896, 69] on span "×" at bounding box center [892, 67] width 16 height 38
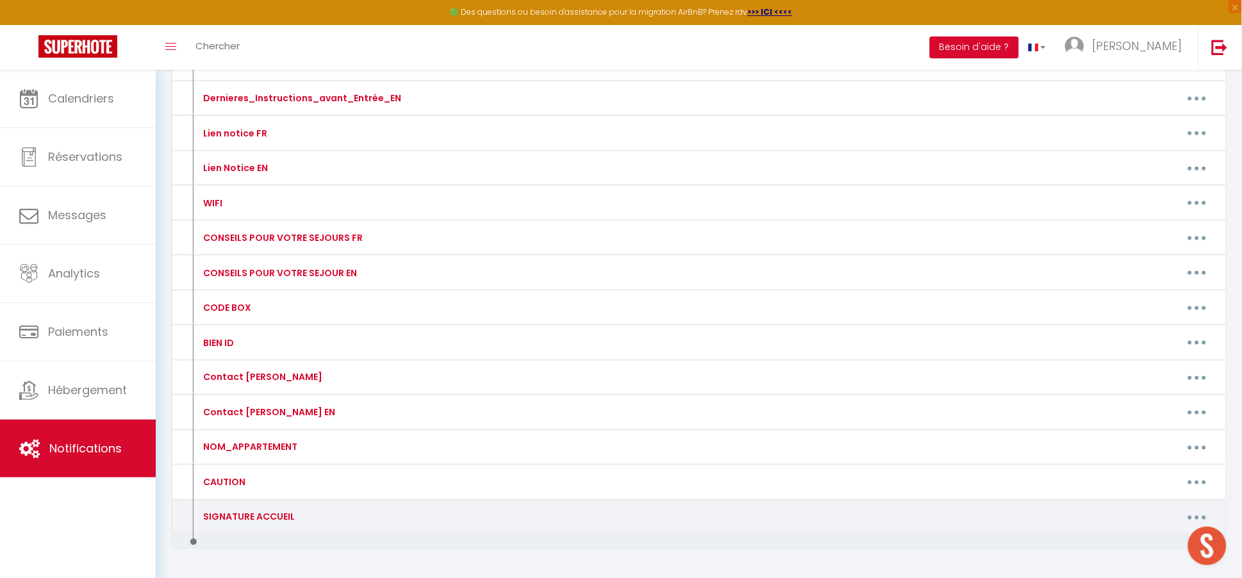
click at [1191, 516] on button "button" at bounding box center [1197, 517] width 36 height 21
click at [1141, 549] on link "Editer" at bounding box center [1163, 547] width 95 height 22
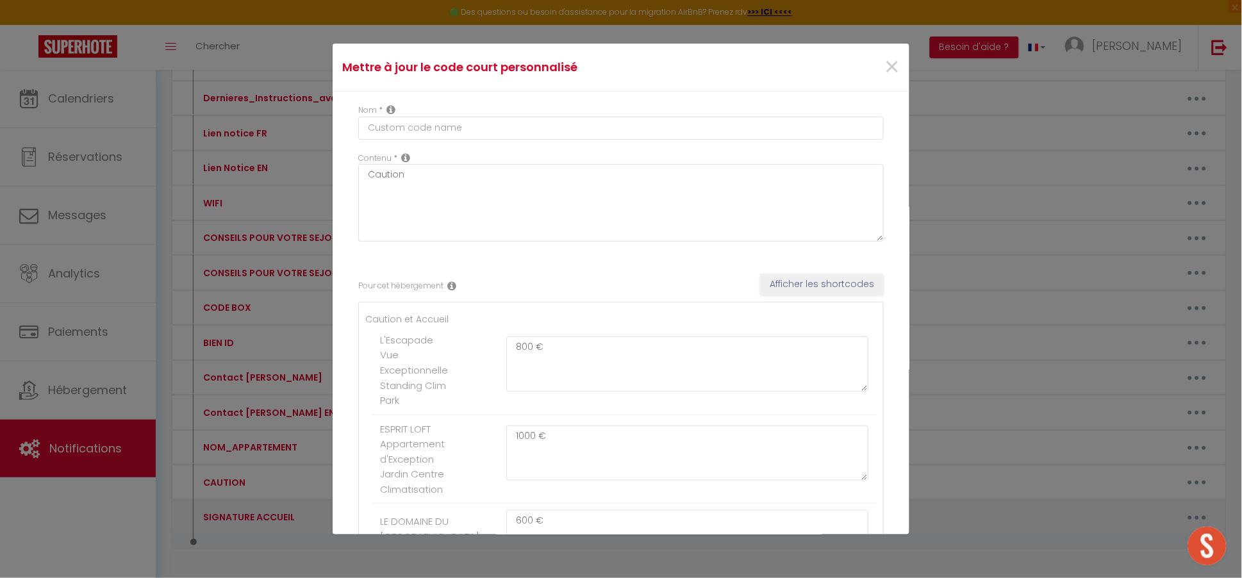
type input "SIGNATURE ACCUEIL"
type textarea "."
type textarea "[PERSON_NAME] Télephone ou SMS : [PHONE_NUMBER] Whatsapp : [URL][DOMAIN_NAME] […"
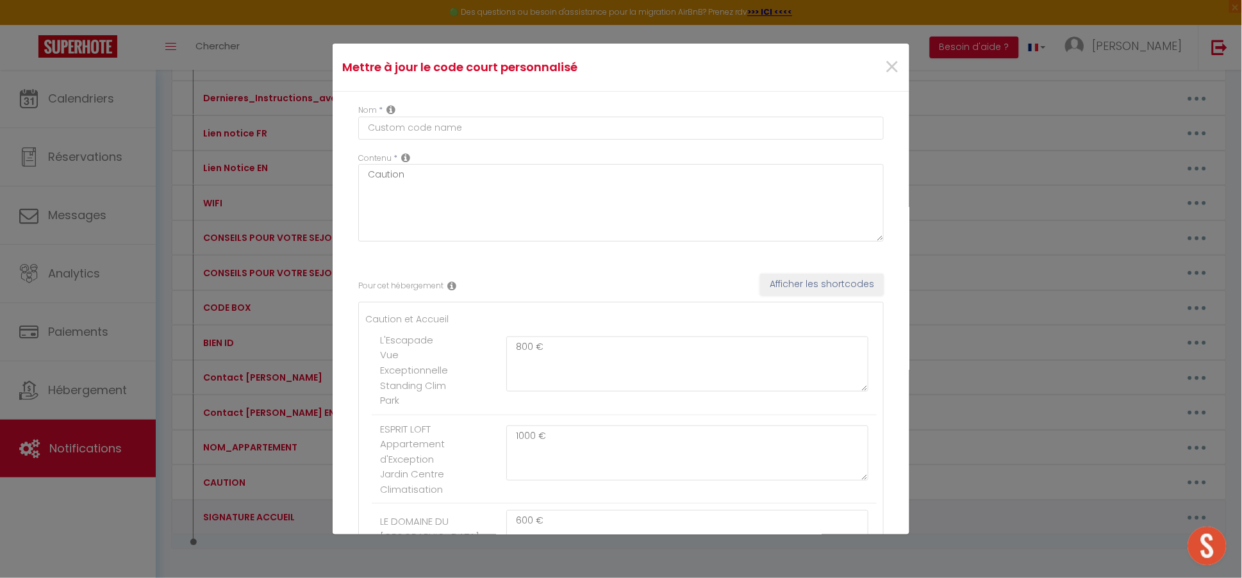
type textarea "[PERSON_NAME] Télephone ou SMS : [PHONE_NUMBER] Whatsapp : [URL][DOMAIN_NAME] […"
type textarea "Alexandra Télephone ou SMS : +33 749 422 089 Whatsapp : https://wa.me/337494220…"
type textarea "[PERSON_NAME] Télephone ou SMS : [PHONE_NUMBER] Whatsapp : [URL][DOMAIN_NAME] […"
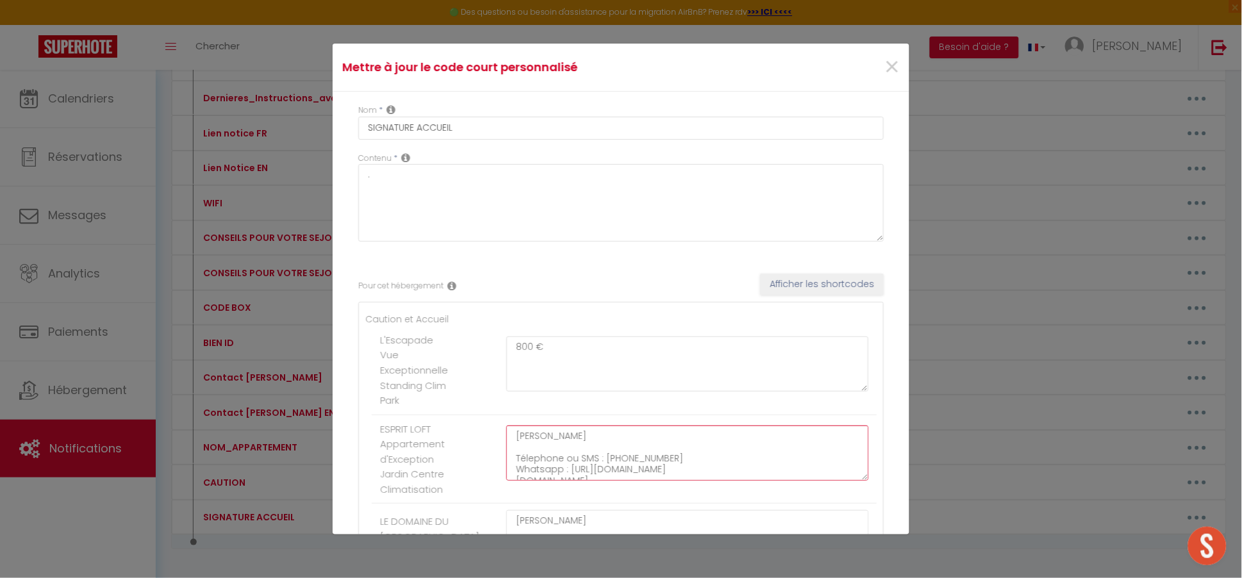
scroll to position [11, 0]
drag, startPoint x: 516, startPoint y: 434, endPoint x: 752, endPoint y: 479, distance: 240.8
click at [752, 479] on textarea "[PERSON_NAME] Télephone ou SMS : [PHONE_NUMBER] Whatsapp : [URL][DOMAIN_NAME] […" at bounding box center [687, 452] width 362 height 55
